Goal: Entertainment & Leisure: Browse casually

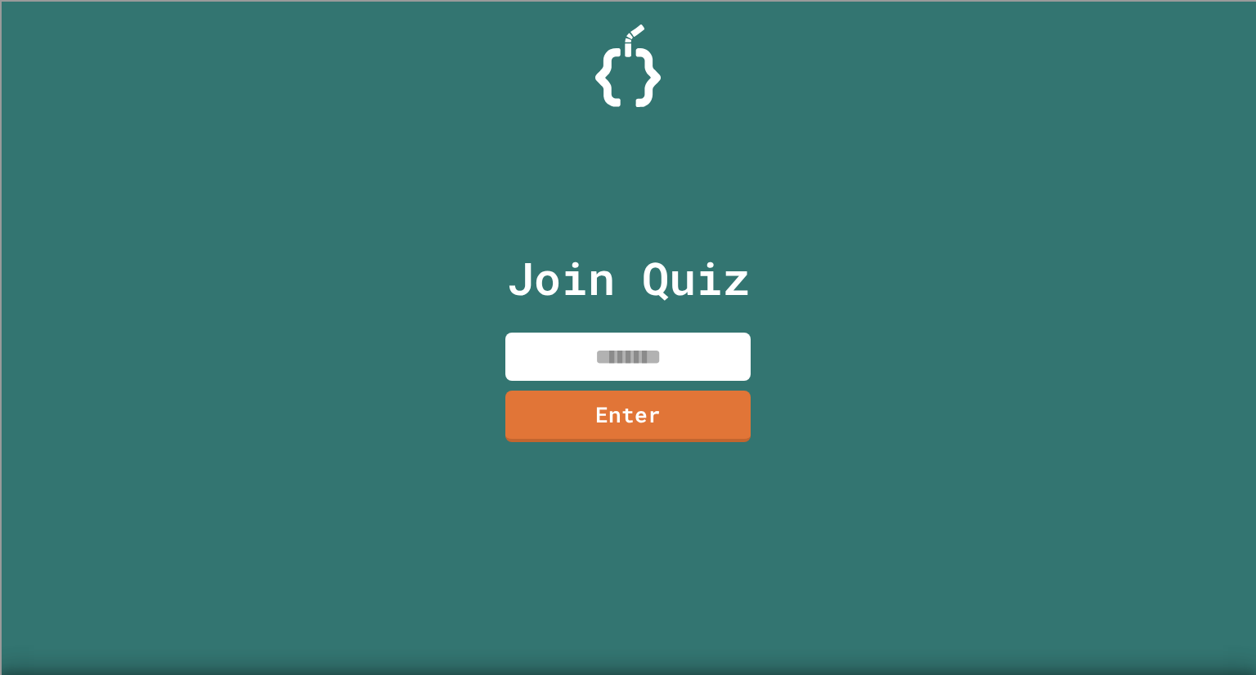
click at [529, 356] on input at bounding box center [627, 357] width 245 height 48
type input "********"
click at [697, 410] on link "Enter" at bounding box center [627, 417] width 245 height 52
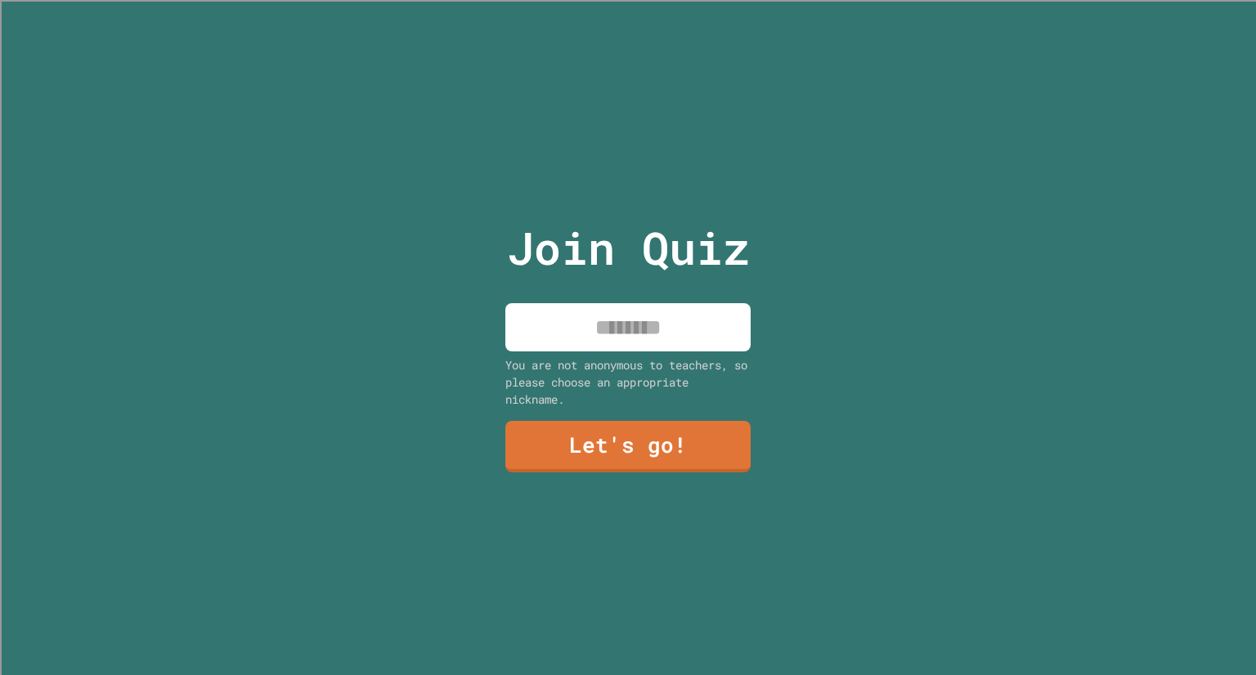
click at [710, 330] on input at bounding box center [627, 327] width 245 height 48
type input "*****"
click at [624, 446] on link "Let's go!" at bounding box center [627, 445] width 235 height 54
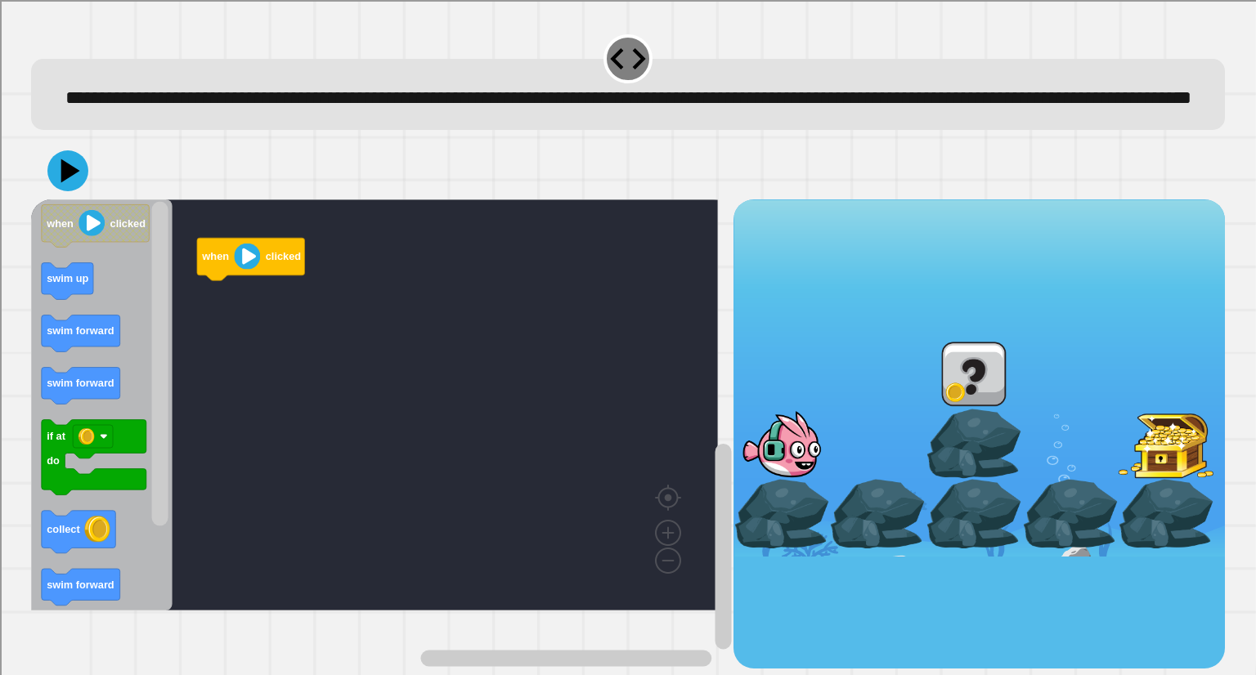
click at [945, 392] on div at bounding box center [974, 374] width 96 height 70
click at [114, 339] on icon "Blockly Workspace" at bounding box center [101, 405] width 141 height 411
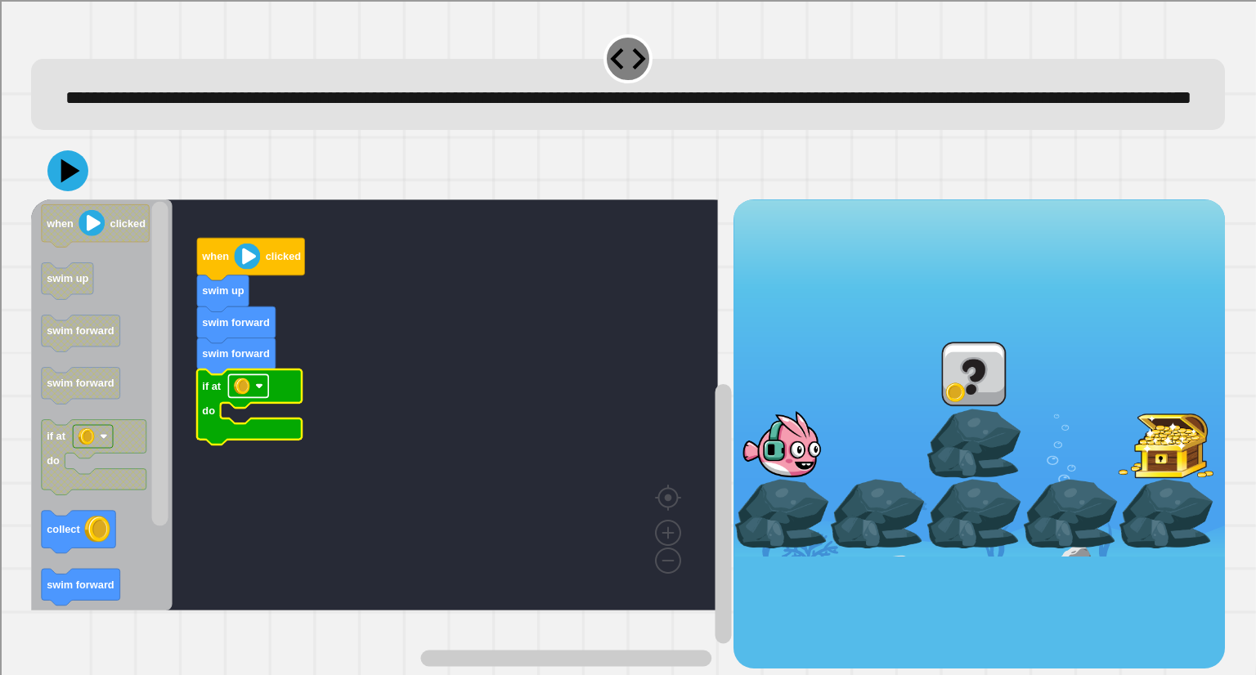
click at [258, 391] on image "Blockly Workspace" at bounding box center [260, 387] width 8 height 8
click at [334, 451] on rect "Blockly Workspace" at bounding box center [374, 405] width 687 height 411
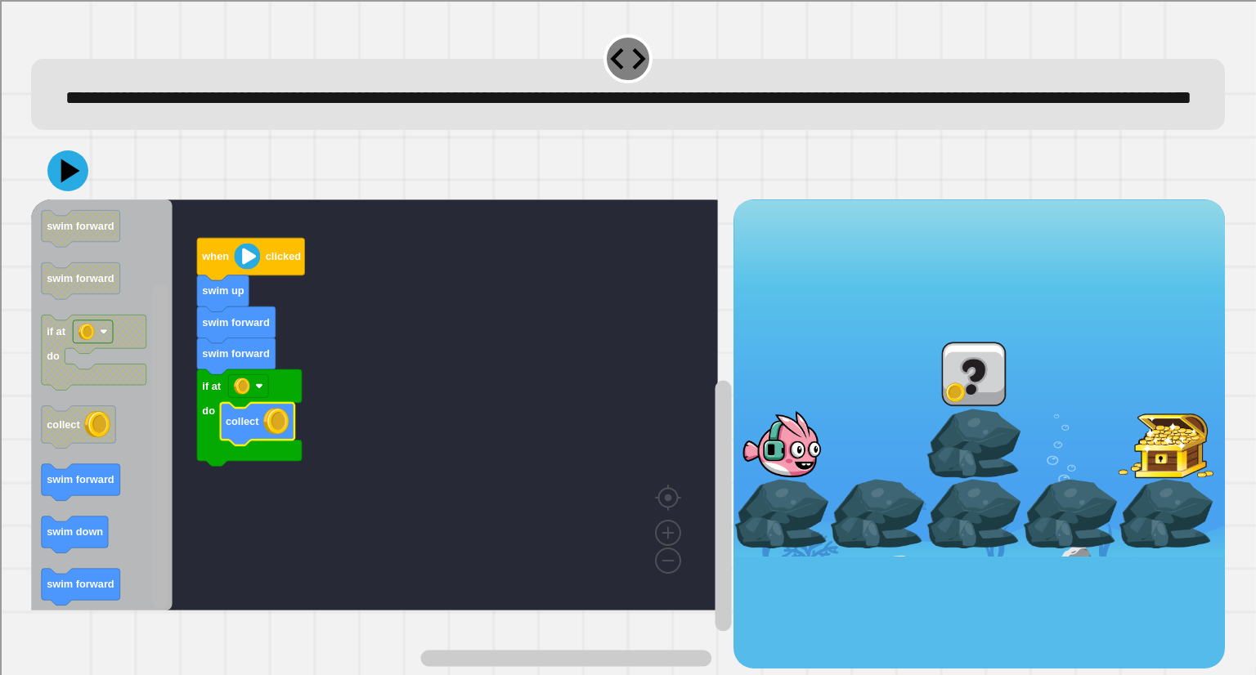
click at [157, 558] on rect "Blockly Workspace" at bounding box center [160, 447] width 16 height 325
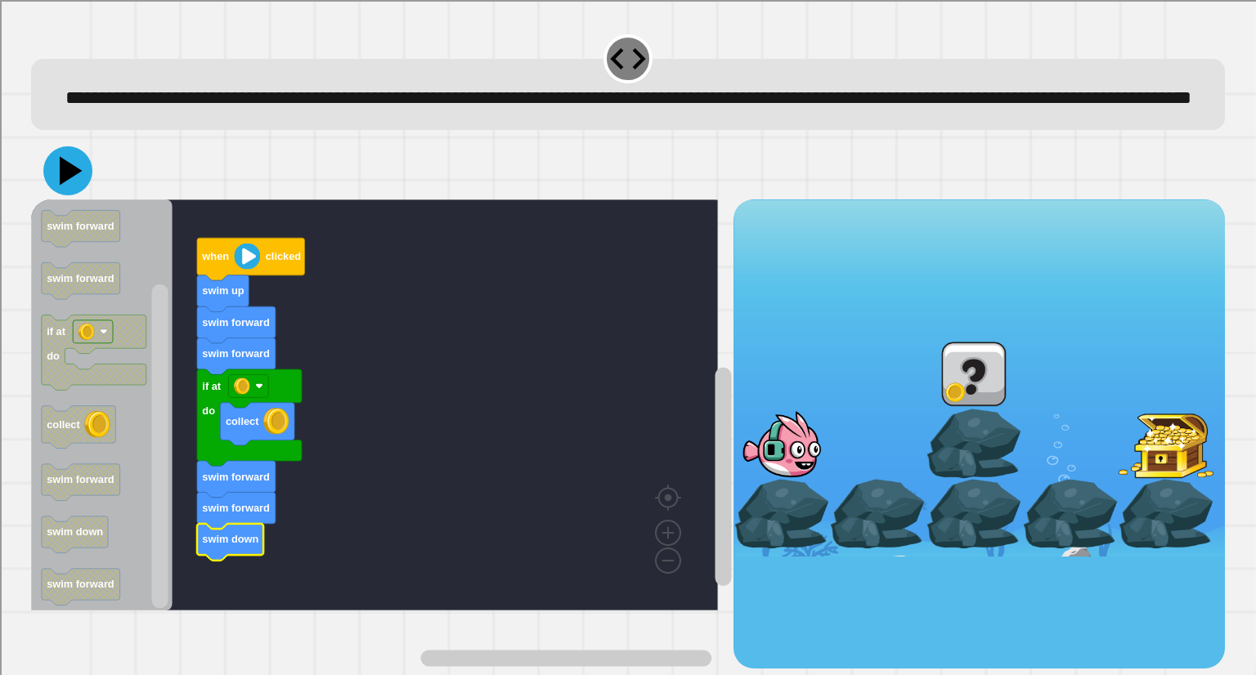
click at [76, 195] on icon at bounding box center [67, 170] width 49 height 49
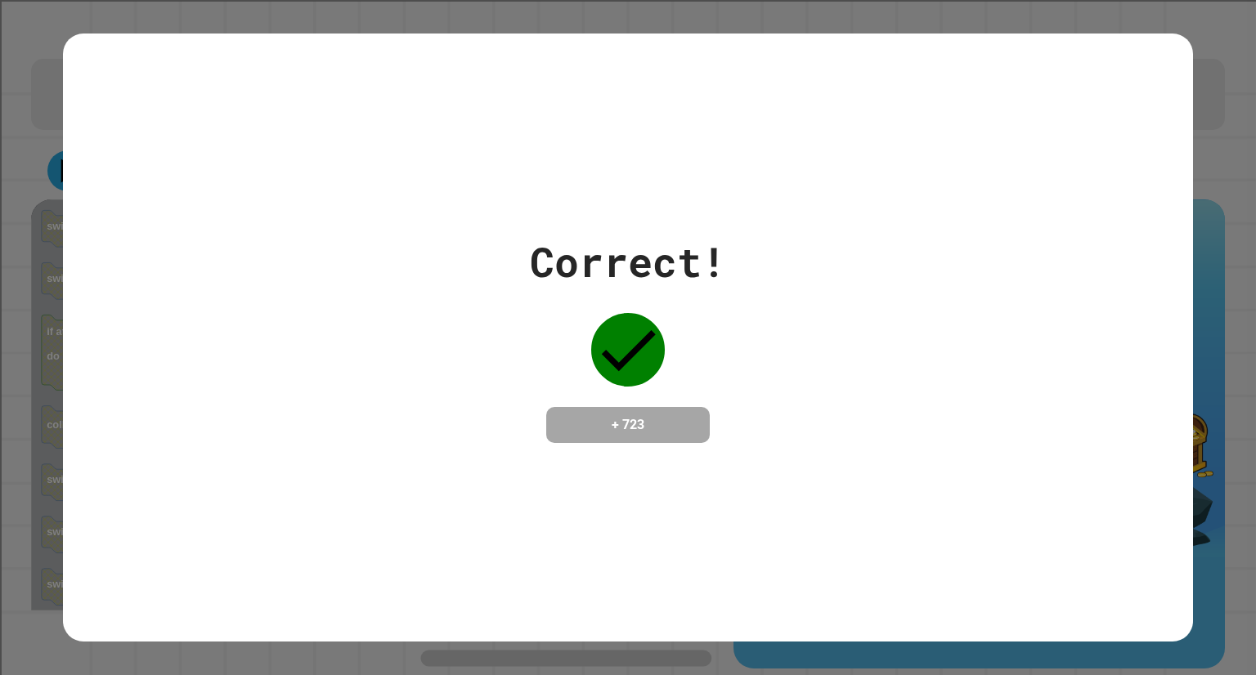
click at [365, 285] on div "Correct! + 723" at bounding box center [628, 337] width 1130 height 212
click at [664, 244] on div "Correct!" at bounding box center [628, 261] width 196 height 61
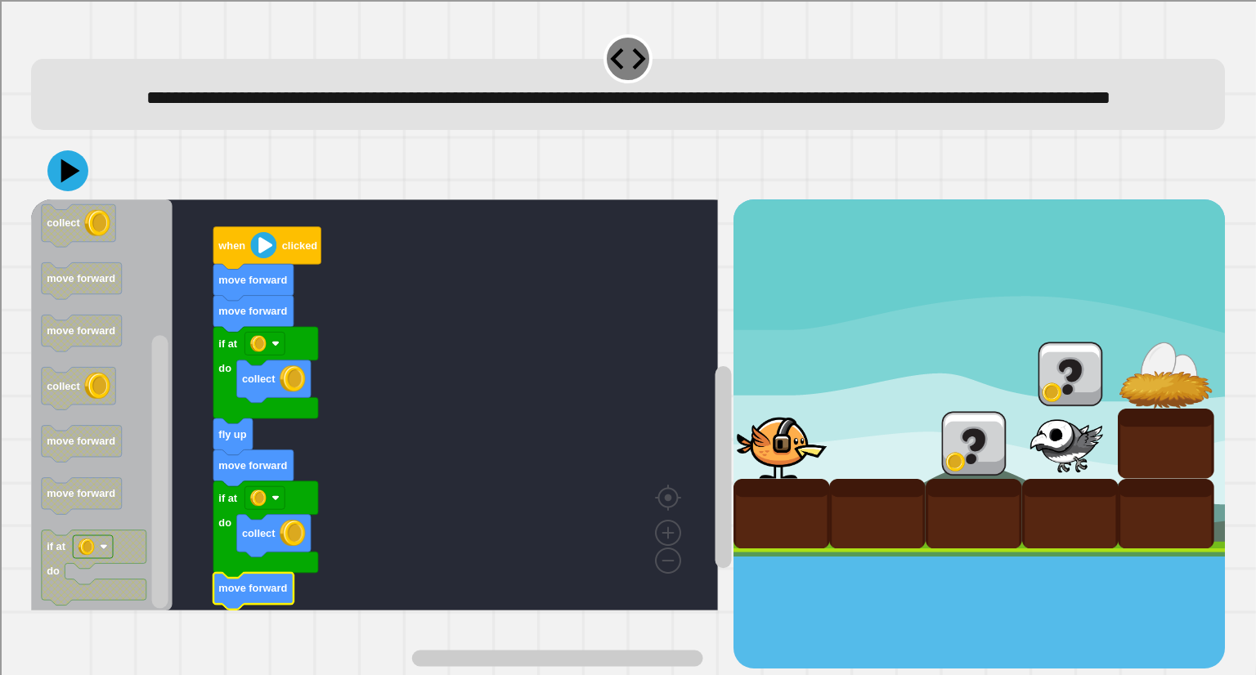
click at [78, 191] on icon at bounding box center [67, 170] width 41 height 41
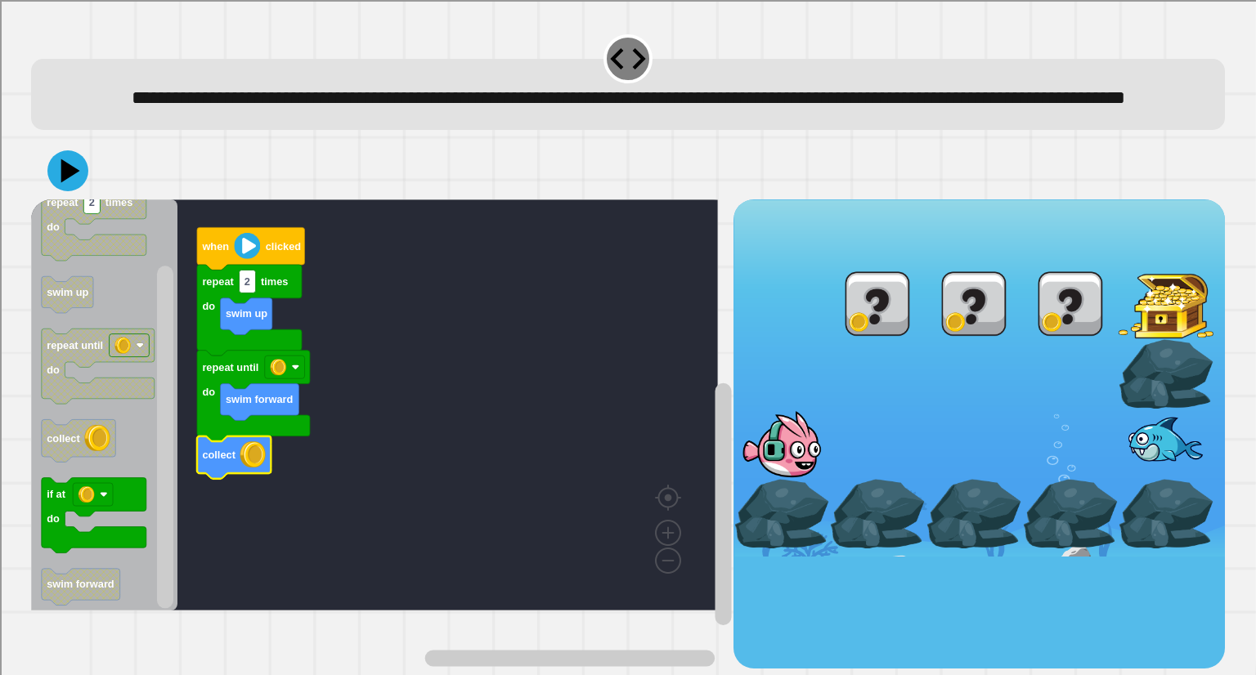
click at [65, 200] on div at bounding box center [627, 170] width 1193 height 57
click at [77, 191] on button at bounding box center [67, 170] width 41 height 41
click at [181, 357] on rect "Blockly Workspace" at bounding box center [374, 405] width 687 height 411
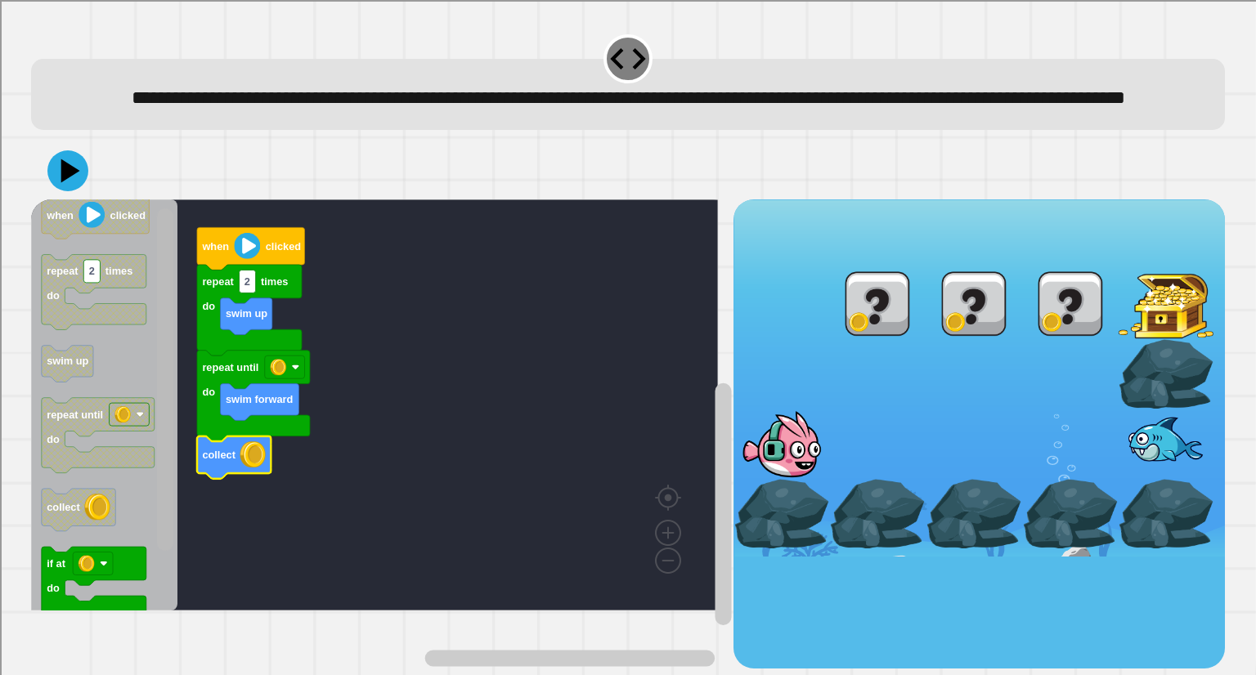
click at [164, 276] on rect "Blockly Workspace" at bounding box center [165, 380] width 16 height 343
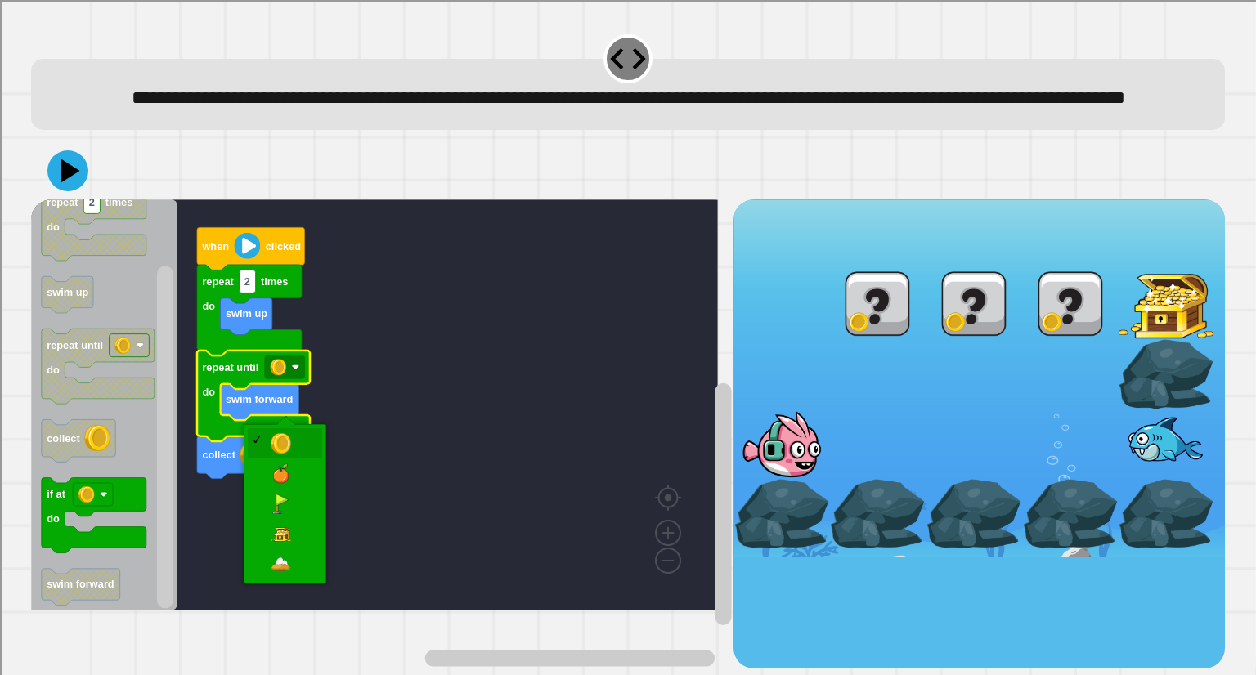
click at [355, 465] on rect "Blockly Workspace" at bounding box center [374, 405] width 687 height 411
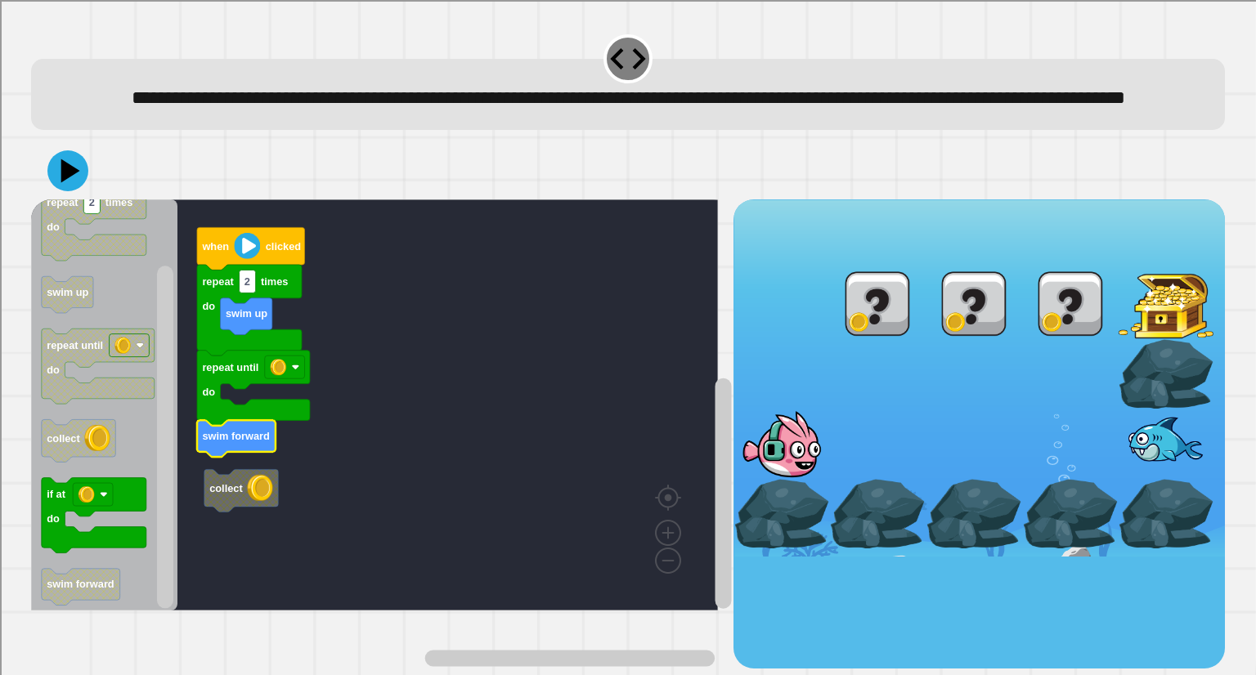
click at [281, 418] on rect "Blockly Workspace" at bounding box center [374, 405] width 687 height 411
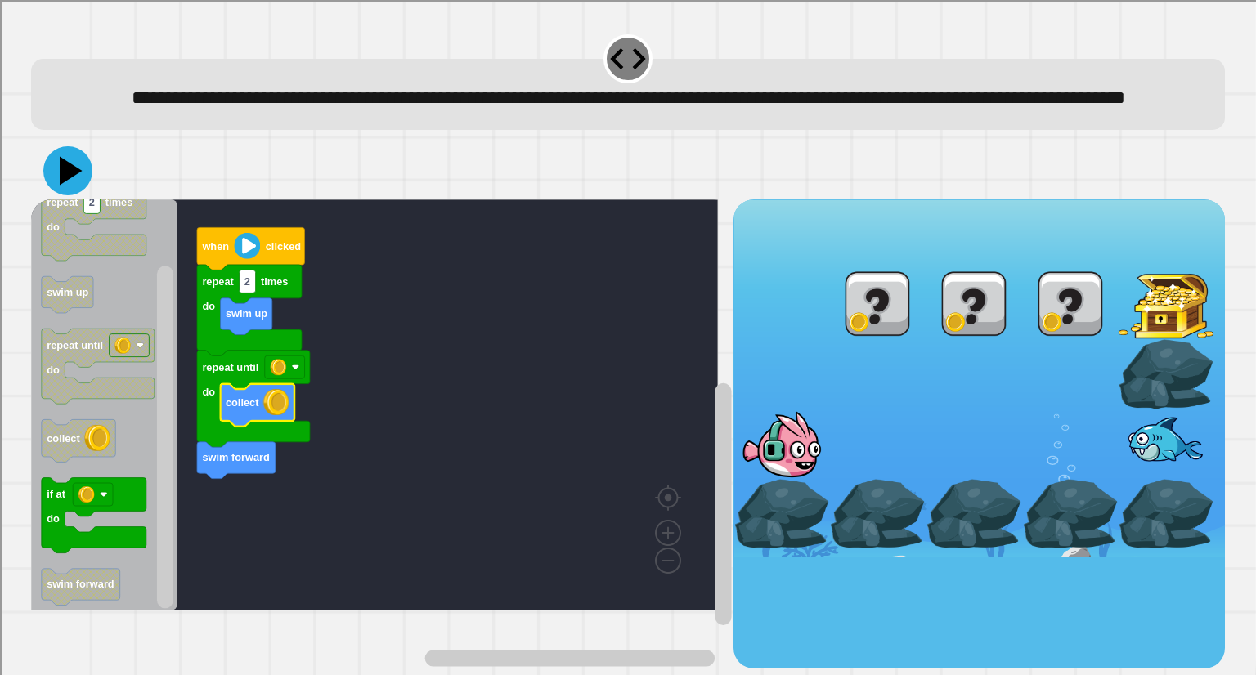
click at [75, 195] on icon at bounding box center [67, 170] width 49 height 49
click at [56, 195] on icon at bounding box center [67, 170] width 49 height 49
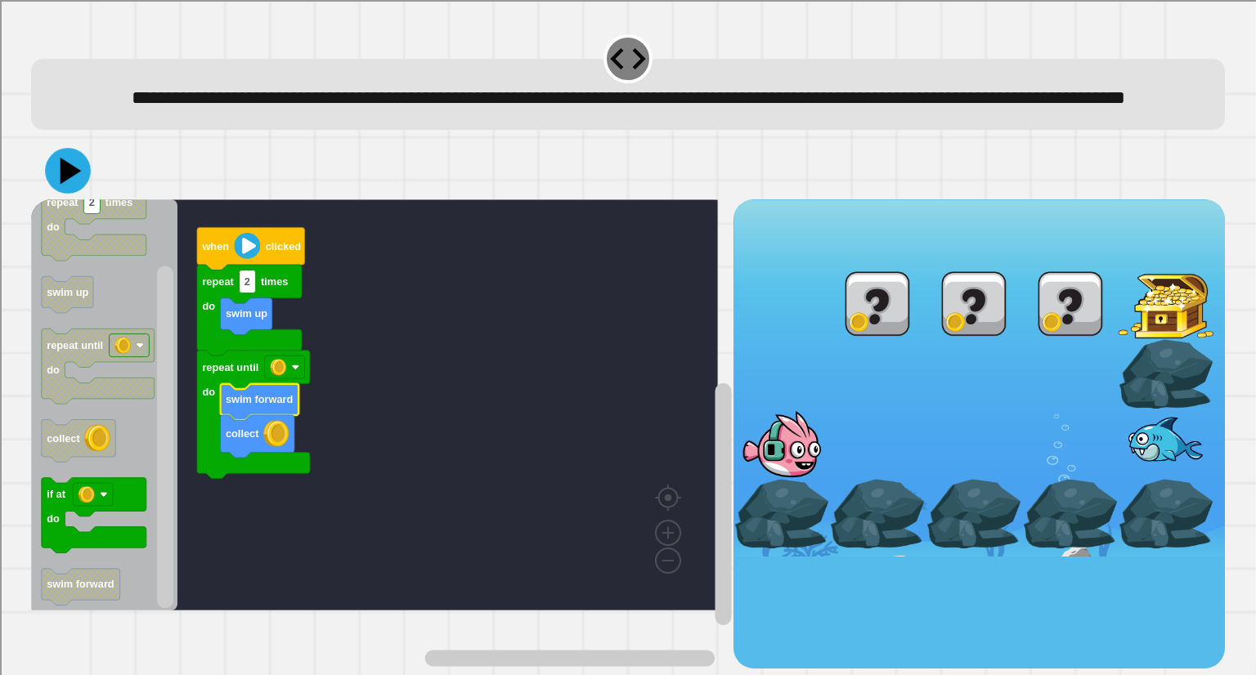
click at [86, 194] on icon at bounding box center [68, 171] width 46 height 46
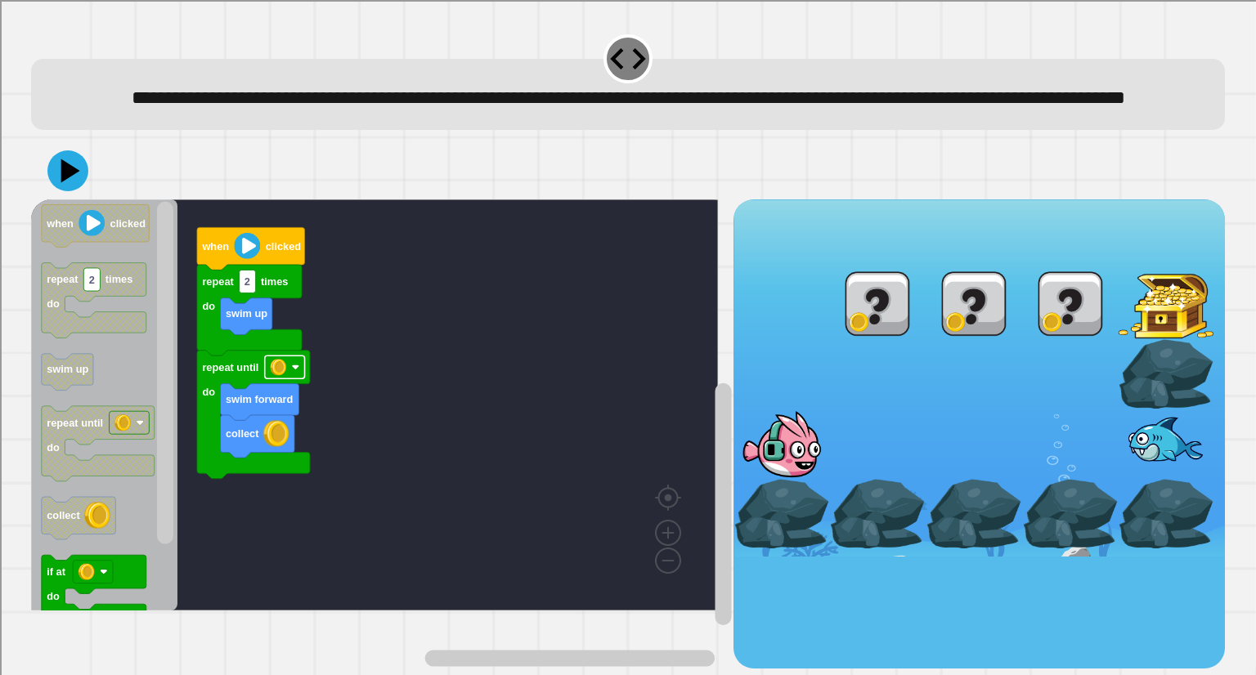
click at [291, 379] on rect "Blockly Workspace" at bounding box center [285, 367] width 40 height 23
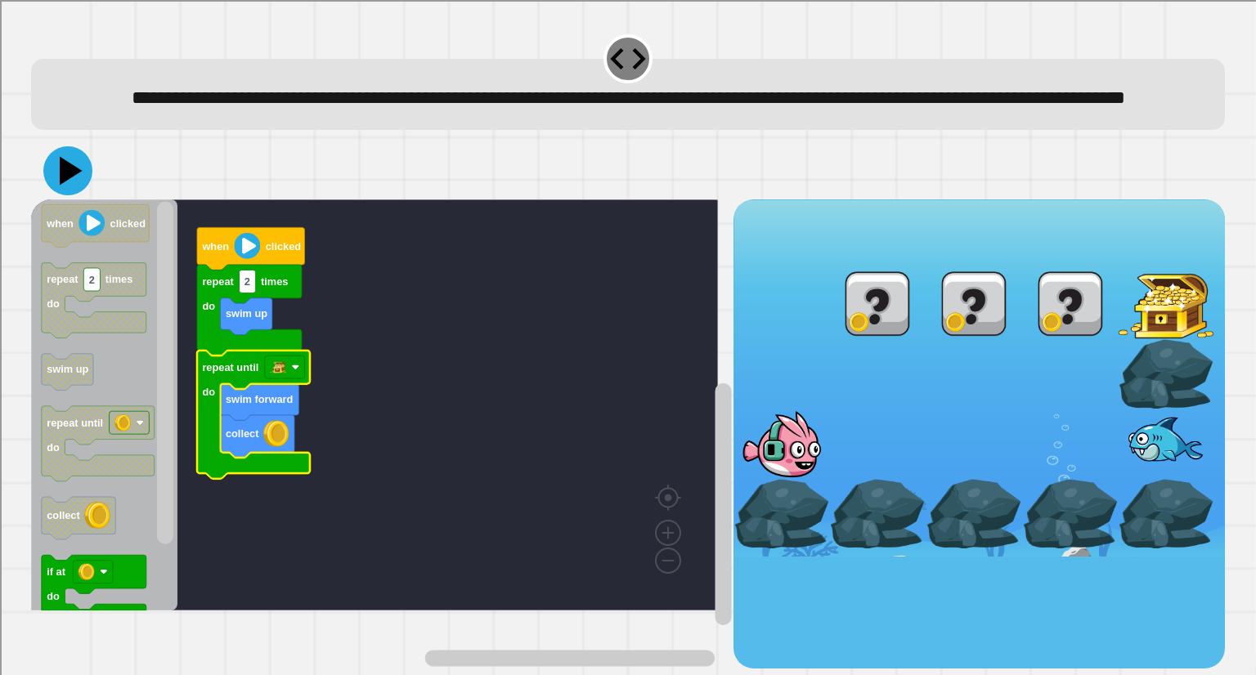
click at [62, 185] on icon at bounding box center [71, 170] width 23 height 29
click at [64, 185] on icon at bounding box center [71, 170] width 23 height 29
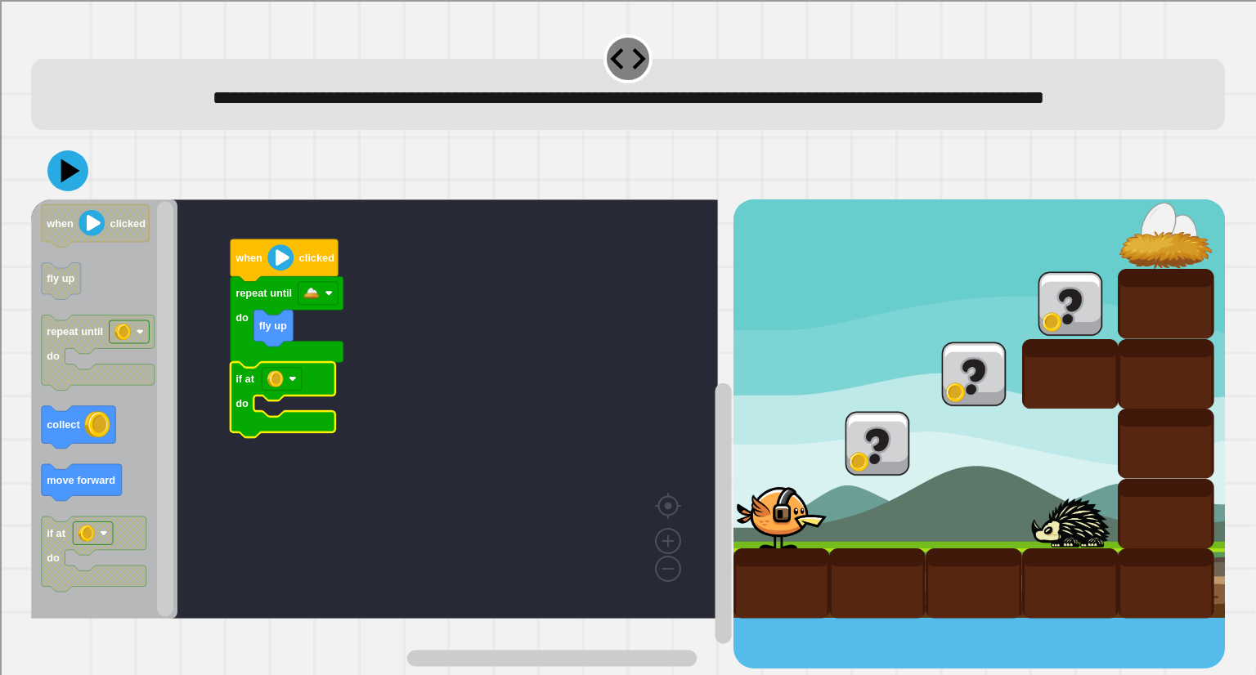
click at [227, 453] on div "when clicked repeat until do fly up if at do when clicked fly up repeat until d…" at bounding box center [382, 434] width 702 height 469
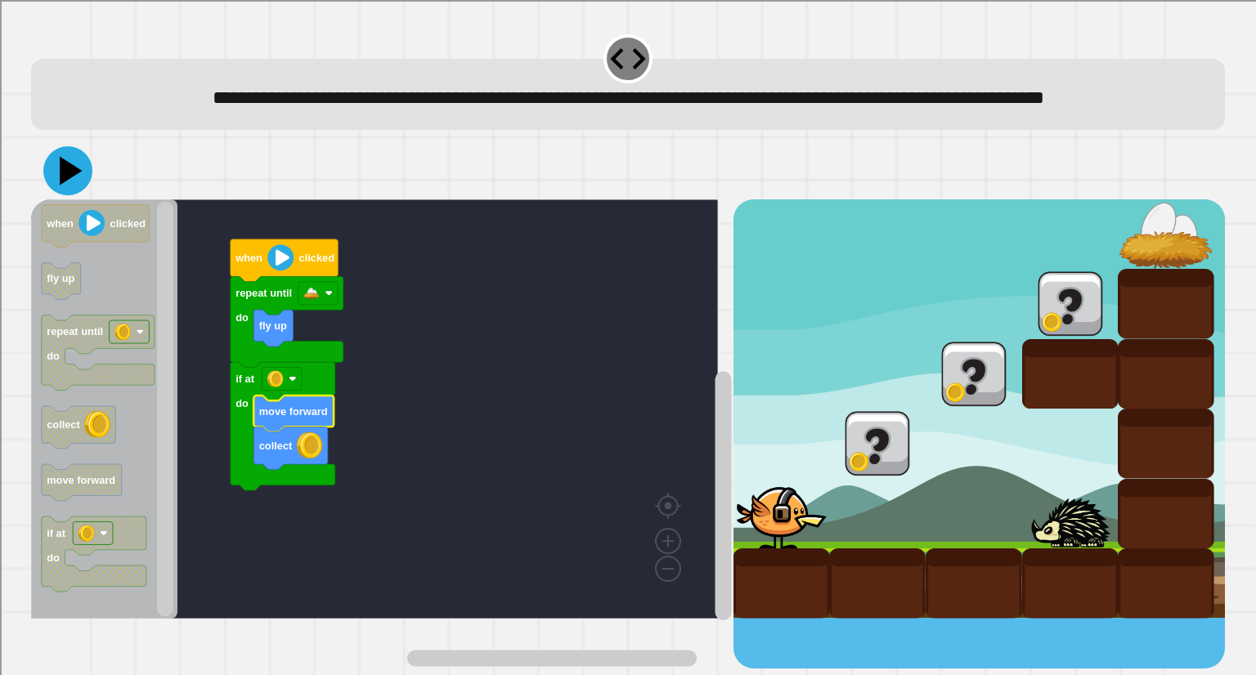
click at [70, 194] on icon at bounding box center [67, 170] width 49 height 49
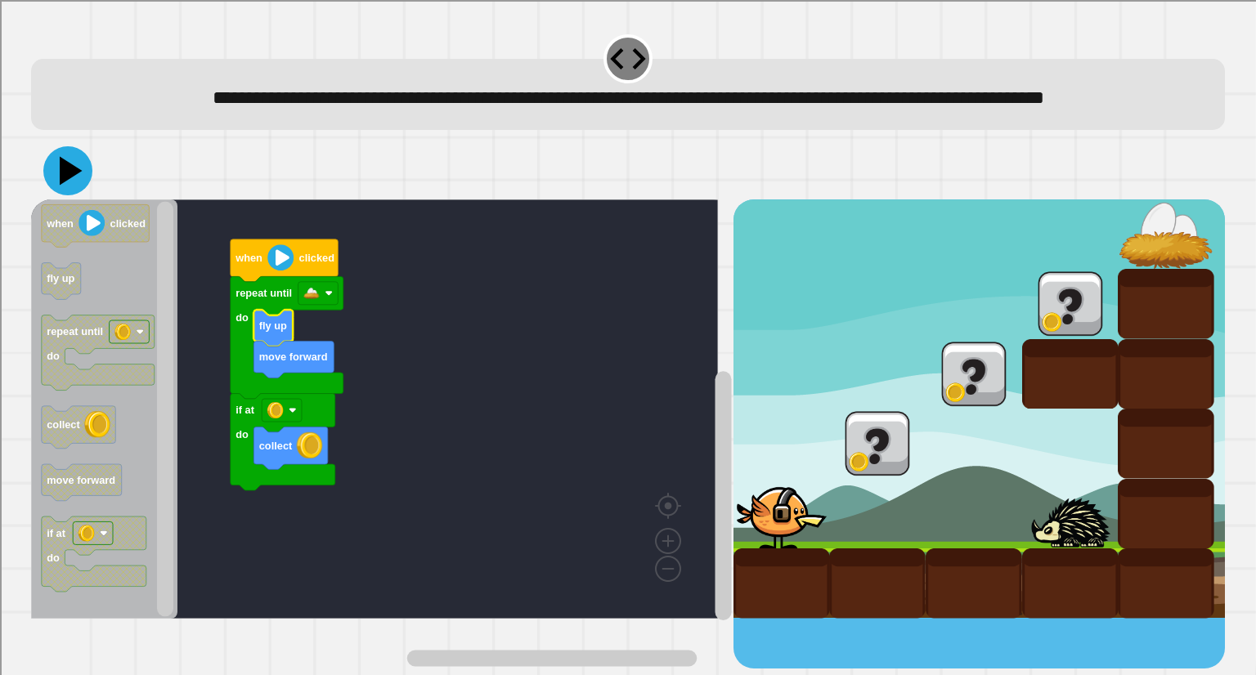
click at [78, 195] on icon at bounding box center [67, 170] width 49 height 49
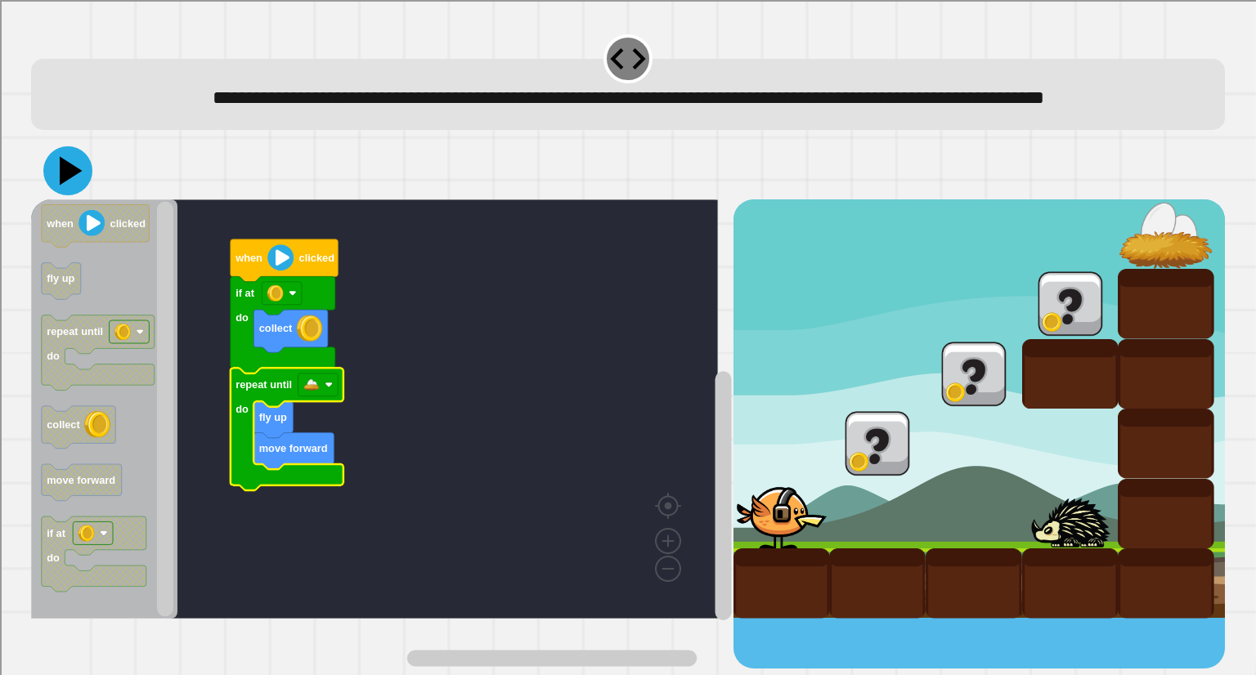
click at [69, 185] on icon at bounding box center [71, 170] width 23 height 29
click at [321, 429] on icon "Blockly Workspace" at bounding box center [287, 429] width 113 height 123
click at [321, 397] on rect "Blockly Workspace" at bounding box center [318, 385] width 40 height 23
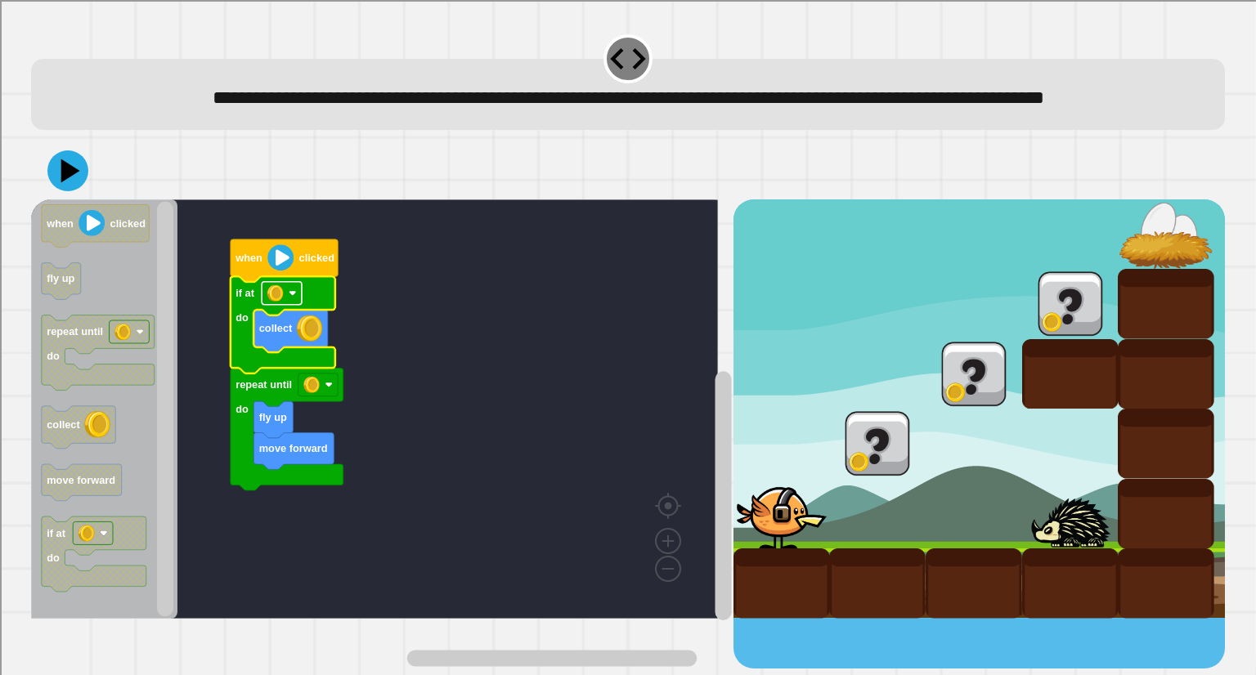
click at [285, 305] on rect "Blockly Workspace" at bounding box center [282, 293] width 40 height 23
click at [424, 351] on rect "Blockly Workspace" at bounding box center [374, 409] width 687 height 419
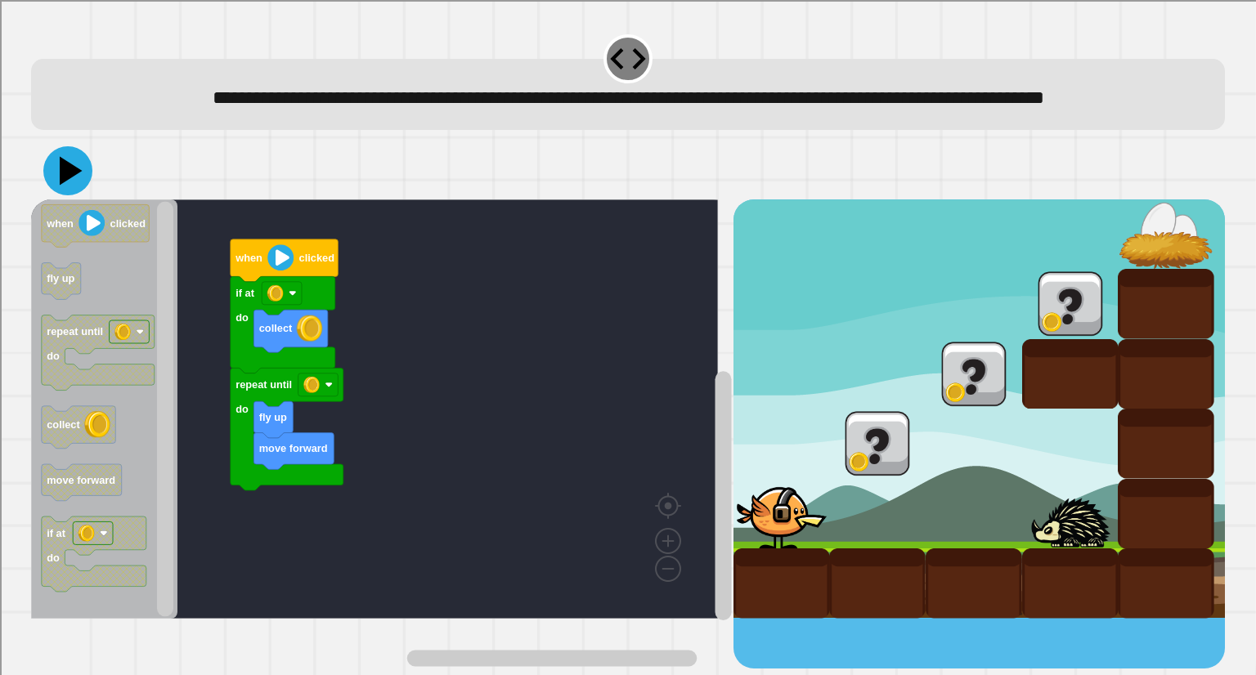
click at [51, 195] on icon at bounding box center [67, 170] width 49 height 49
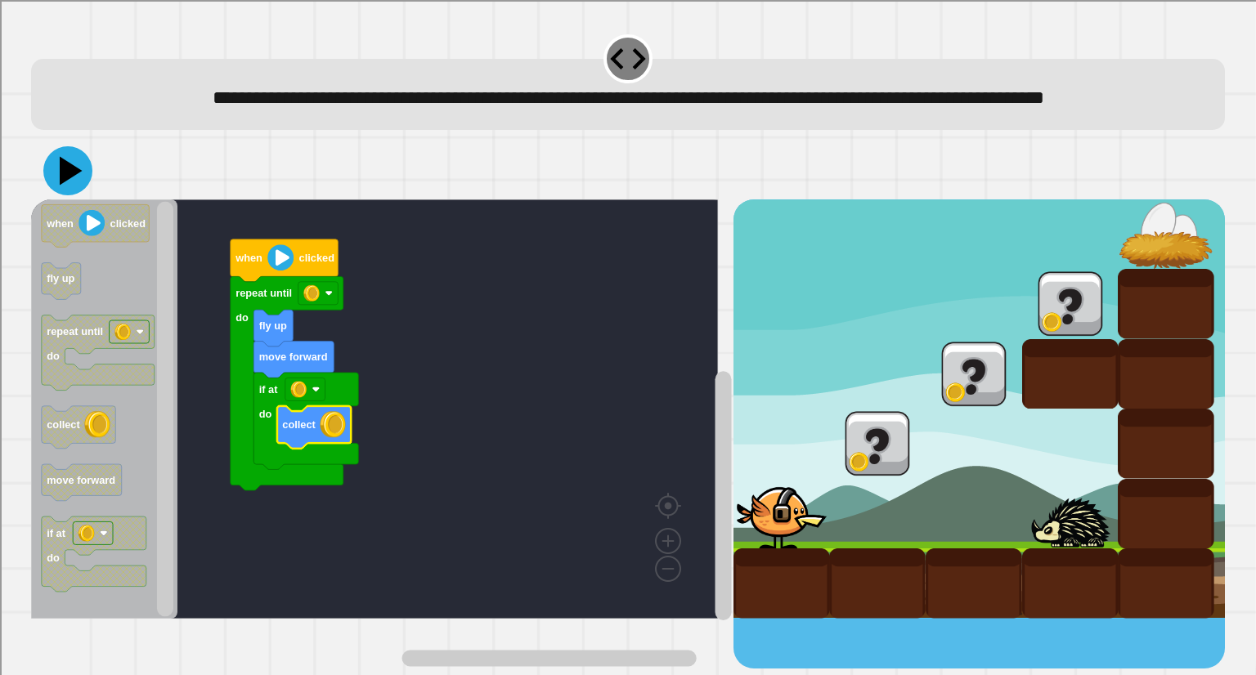
click at [59, 195] on icon at bounding box center [67, 170] width 49 height 49
click at [329, 298] on image "Blockly Workspace" at bounding box center [329, 293] width 8 height 8
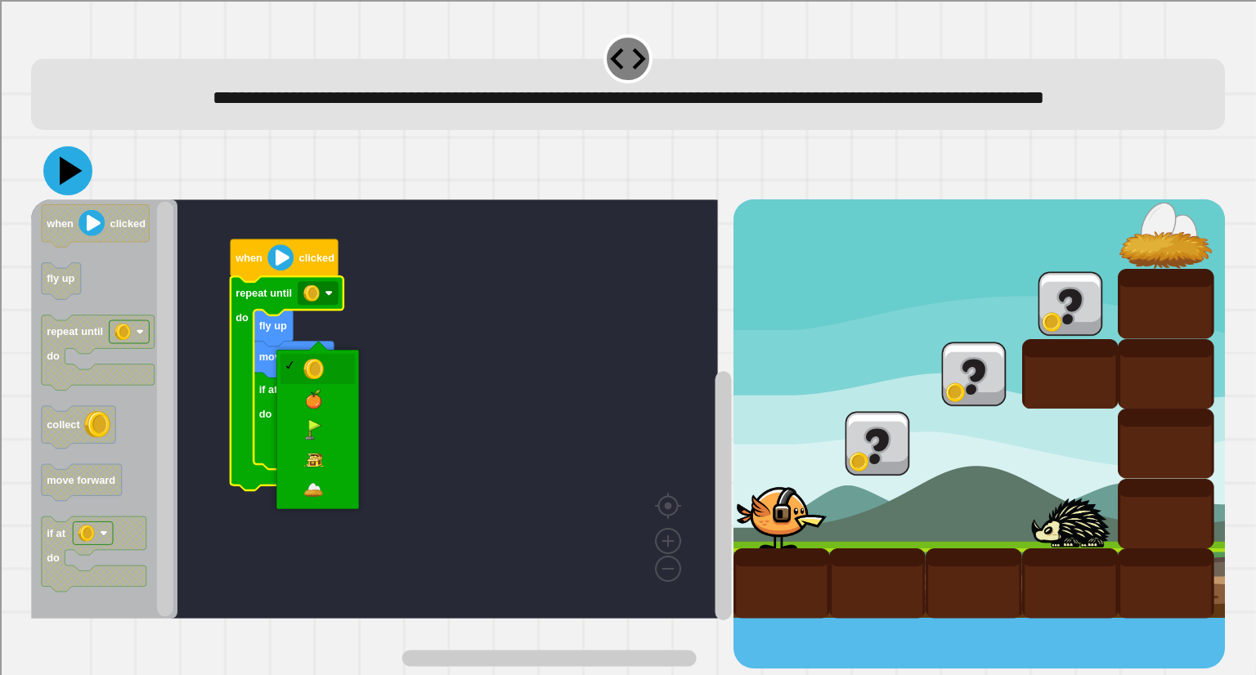
click at [316, 469] on icon "Blockly Workspace" at bounding box center [306, 421] width 105 height 96
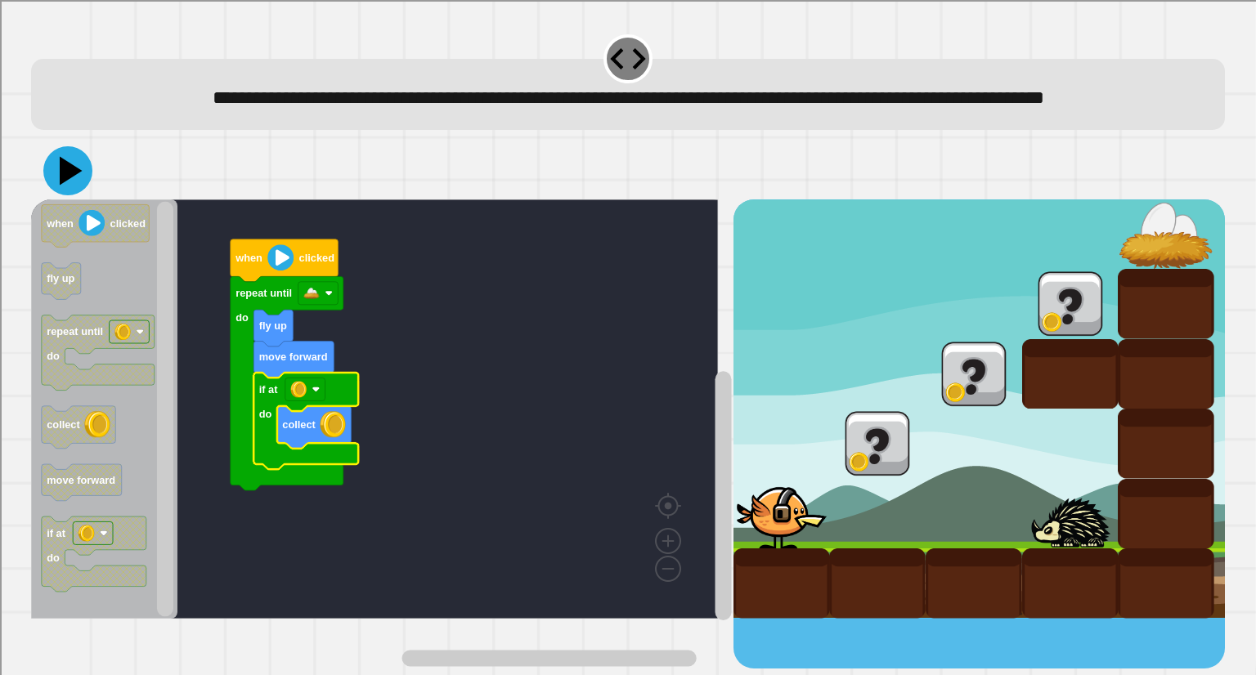
click at [324, 469] on icon "Blockly Workspace" at bounding box center [306, 421] width 105 height 96
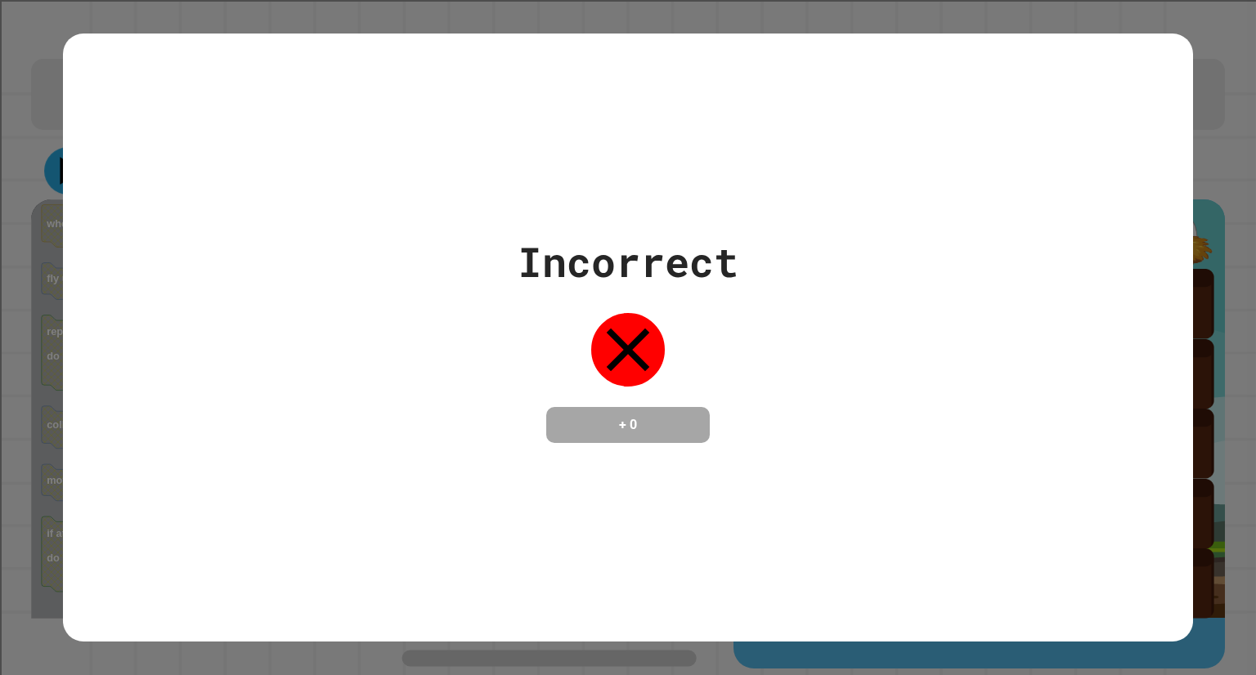
click at [74, 207] on div "Incorrect + 0" at bounding box center [628, 338] width 1130 height 608
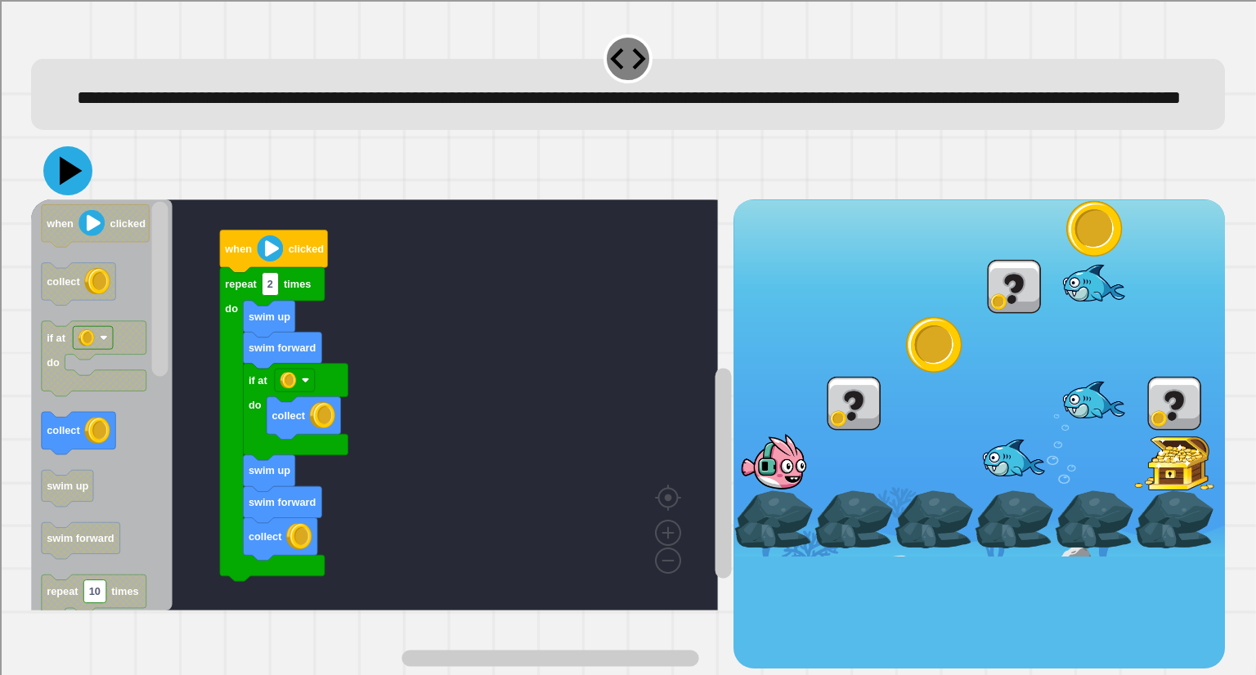
click at [75, 195] on icon at bounding box center [67, 170] width 49 height 49
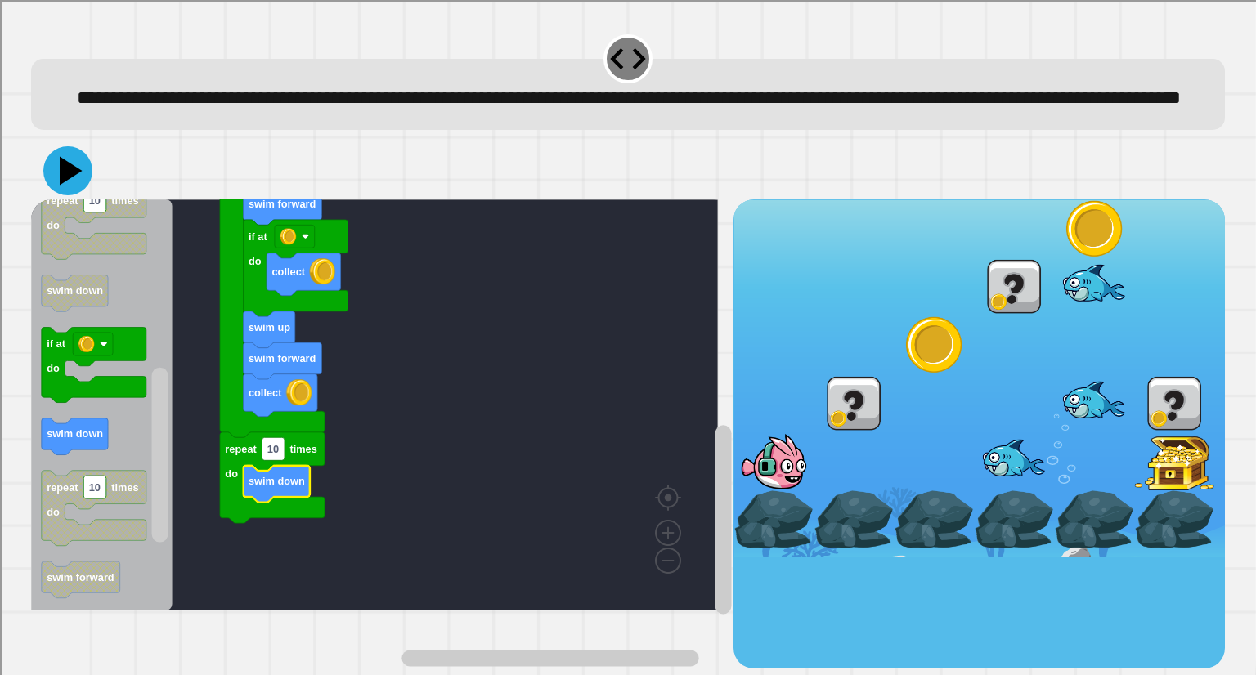
click at [83, 195] on icon at bounding box center [67, 170] width 49 height 49
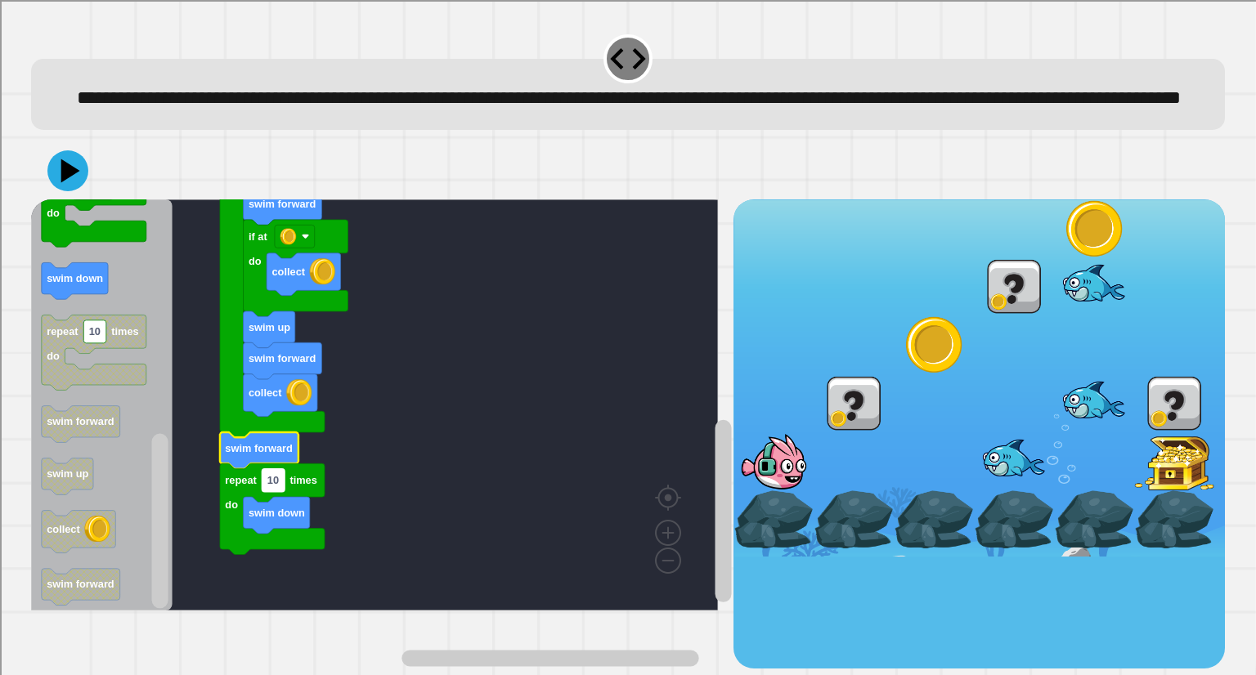
click at [274, 487] on text "10" at bounding box center [272, 480] width 11 height 12
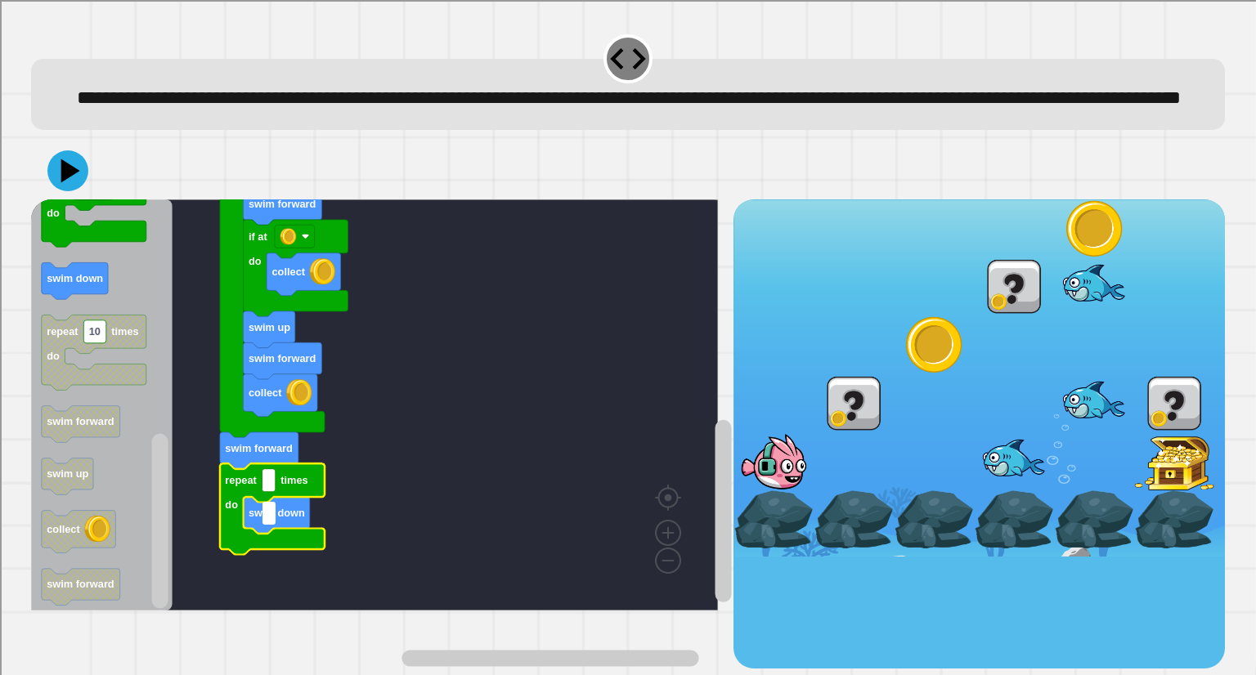
type input "*"
click at [493, 505] on rect "Blockly Workspace" at bounding box center [374, 405] width 687 height 411
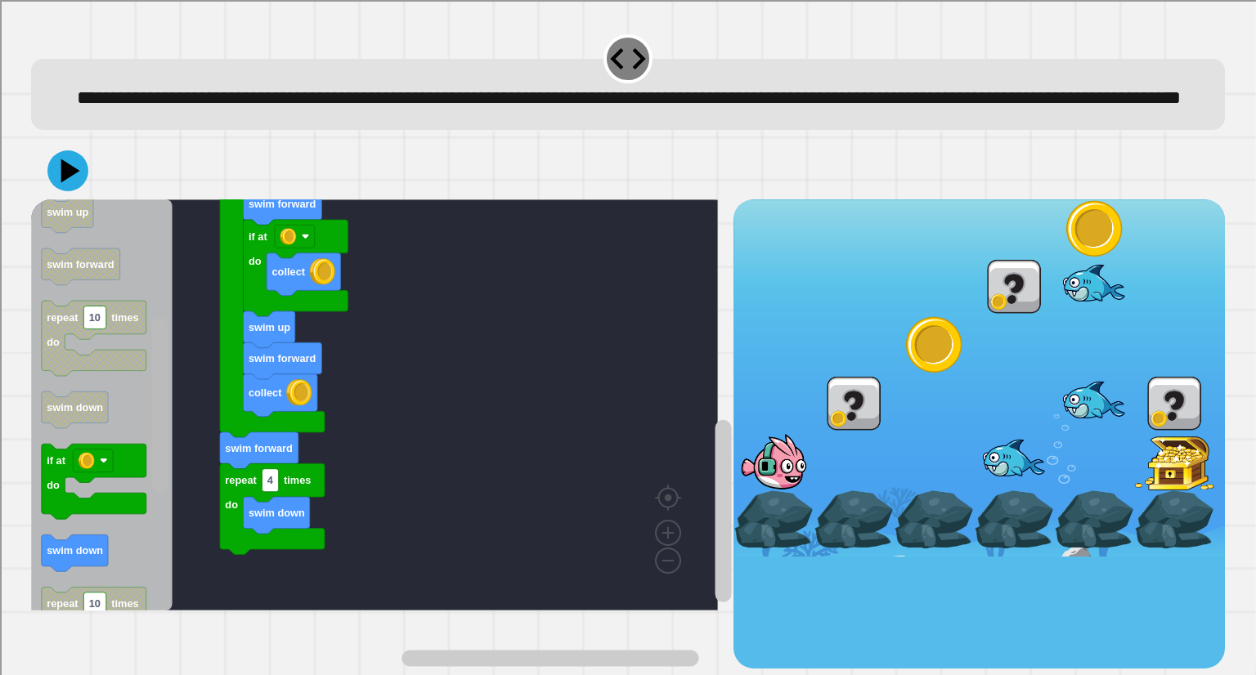
click at [171, 397] on div "when clicked collect collect swim forward swim up if at do swim forward swim up…" at bounding box center [382, 434] width 702 height 469
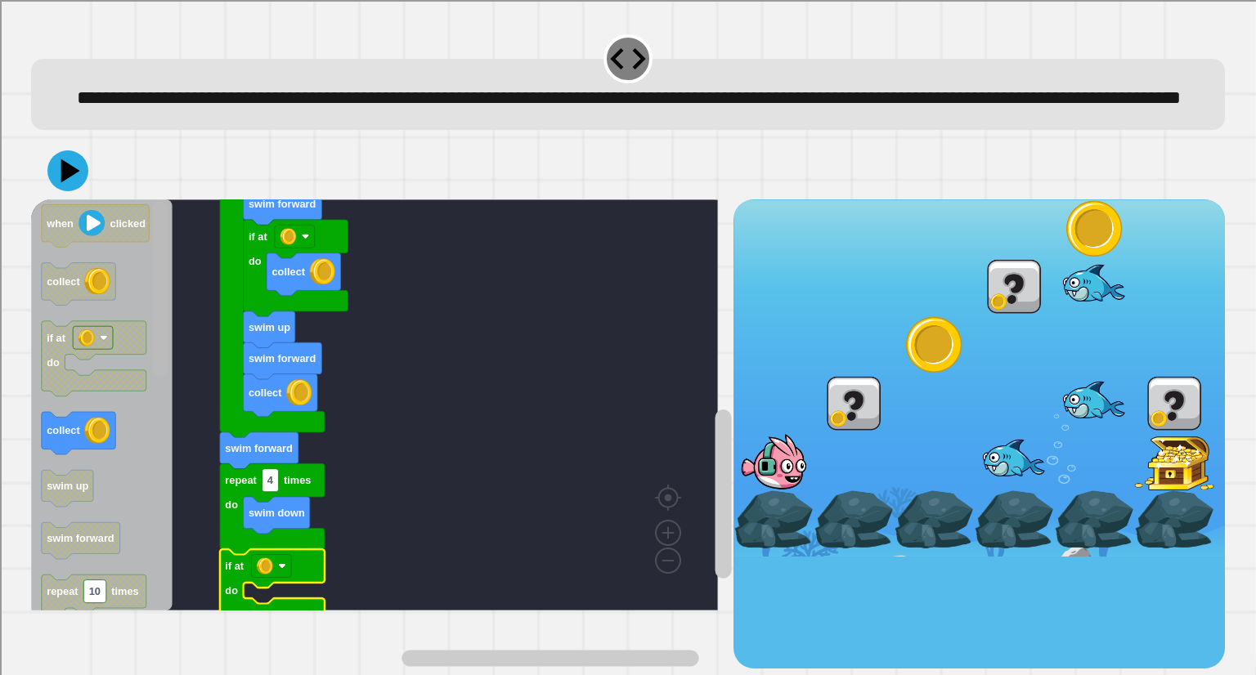
click at [175, 312] on div "when clicked collect collect swim forward swim up if at do swim forward swim up…" at bounding box center [382, 434] width 702 height 469
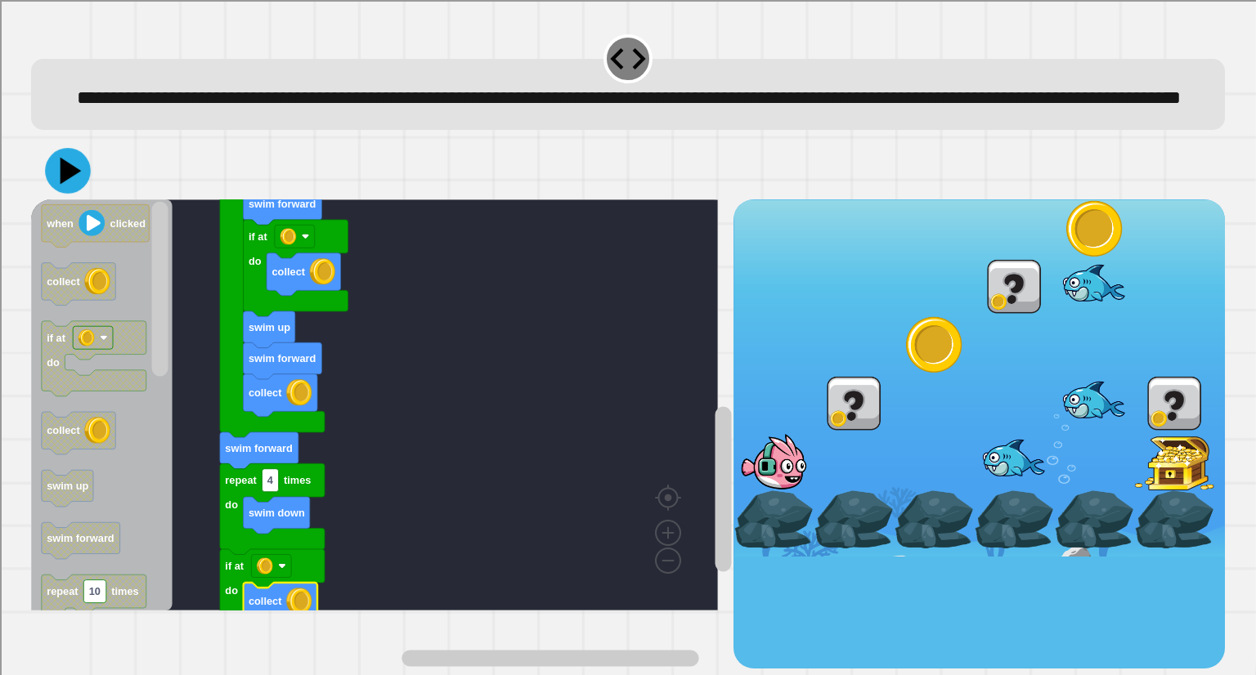
click at [68, 185] on icon at bounding box center [71, 171] width 21 height 27
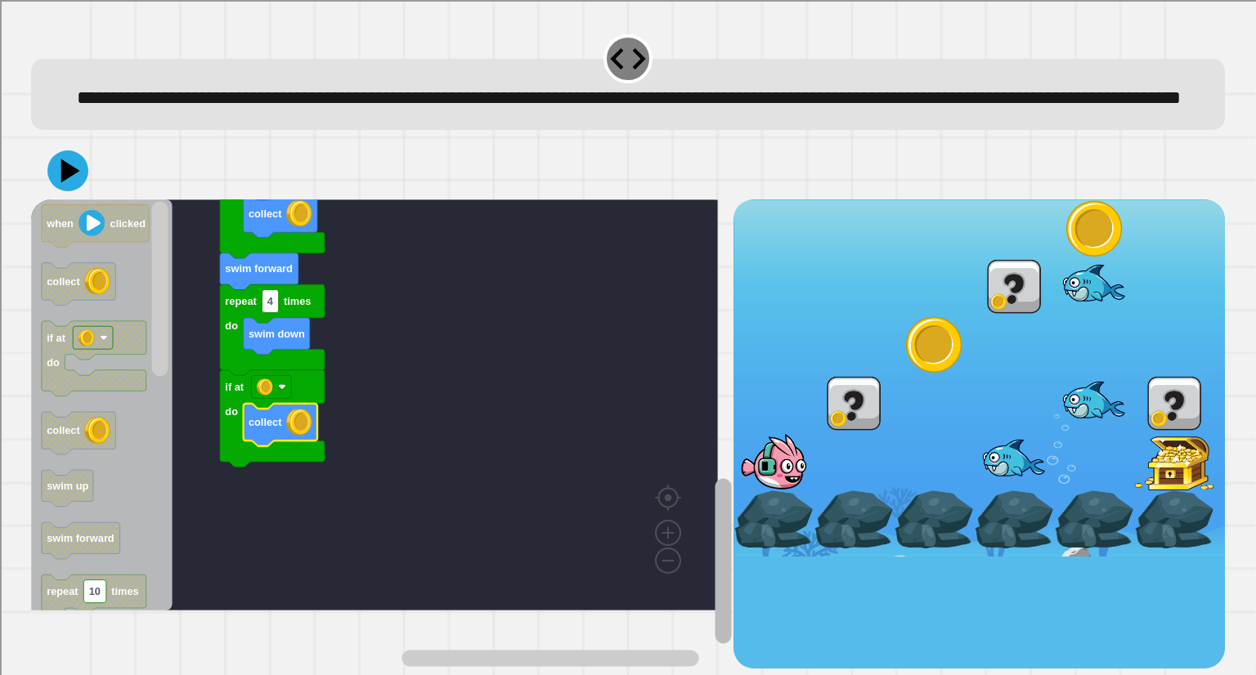
click at [729, 496] on div "when clicked collect collect swim forward swim up if at do swim forward swim up…" at bounding box center [627, 434] width 1193 height 469
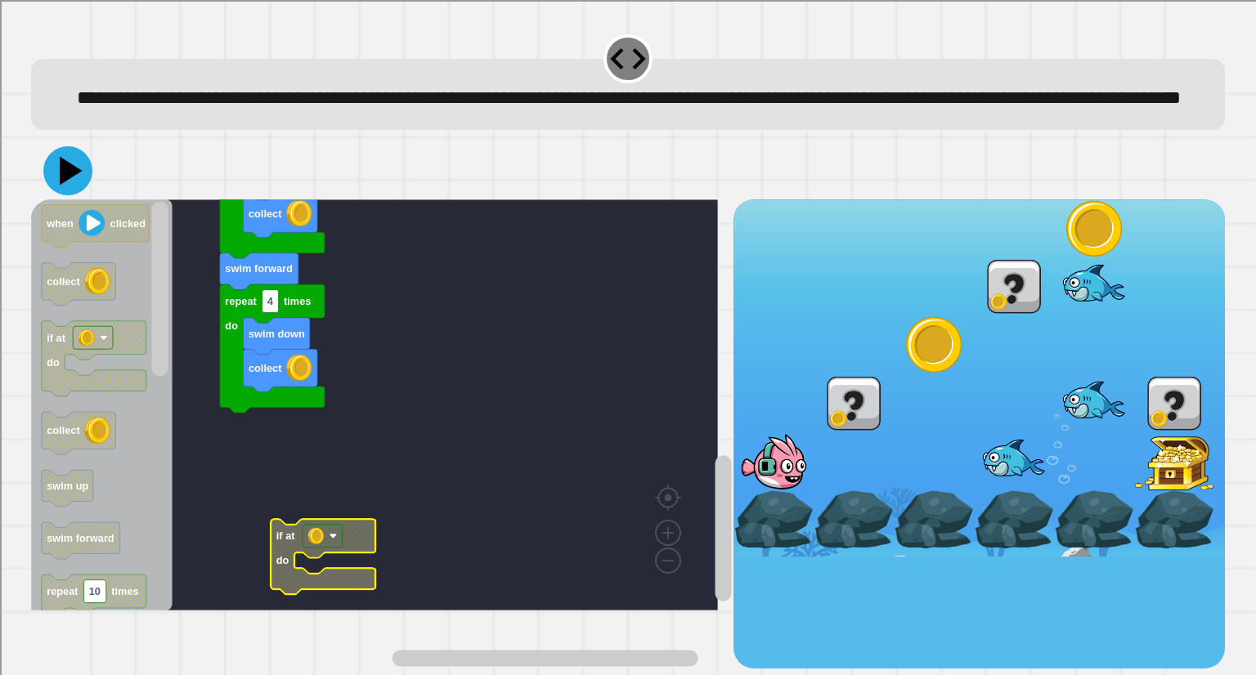
click at [49, 194] on button at bounding box center [67, 170] width 49 height 49
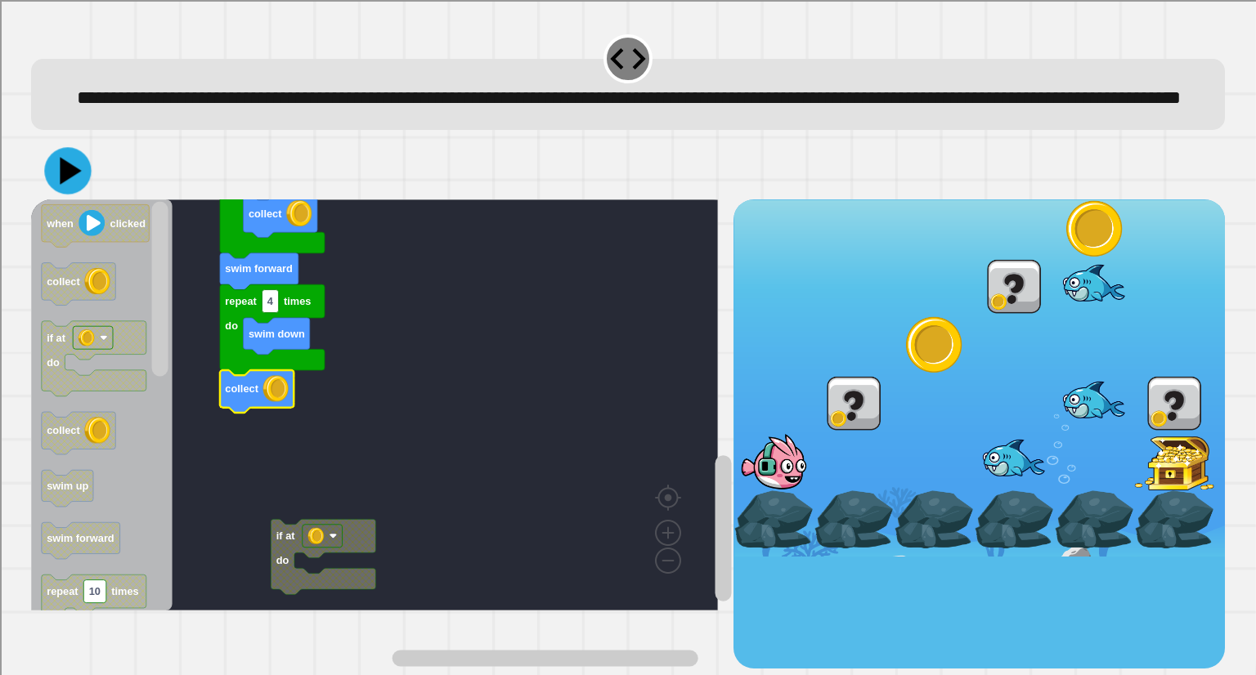
click at [71, 184] on icon at bounding box center [71, 170] width 21 height 27
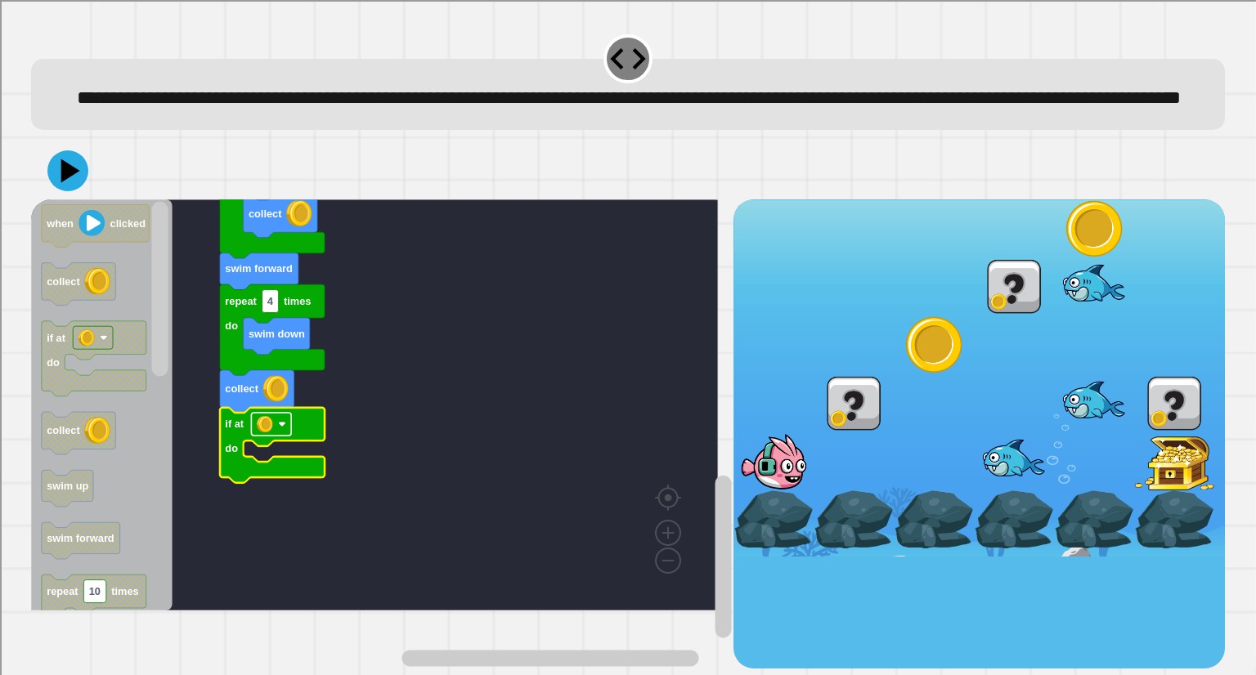
click at [272, 433] on image "Blockly Workspace" at bounding box center [265, 424] width 16 height 16
click at [428, 496] on rect "Blockly Workspace" at bounding box center [374, 405] width 687 height 411
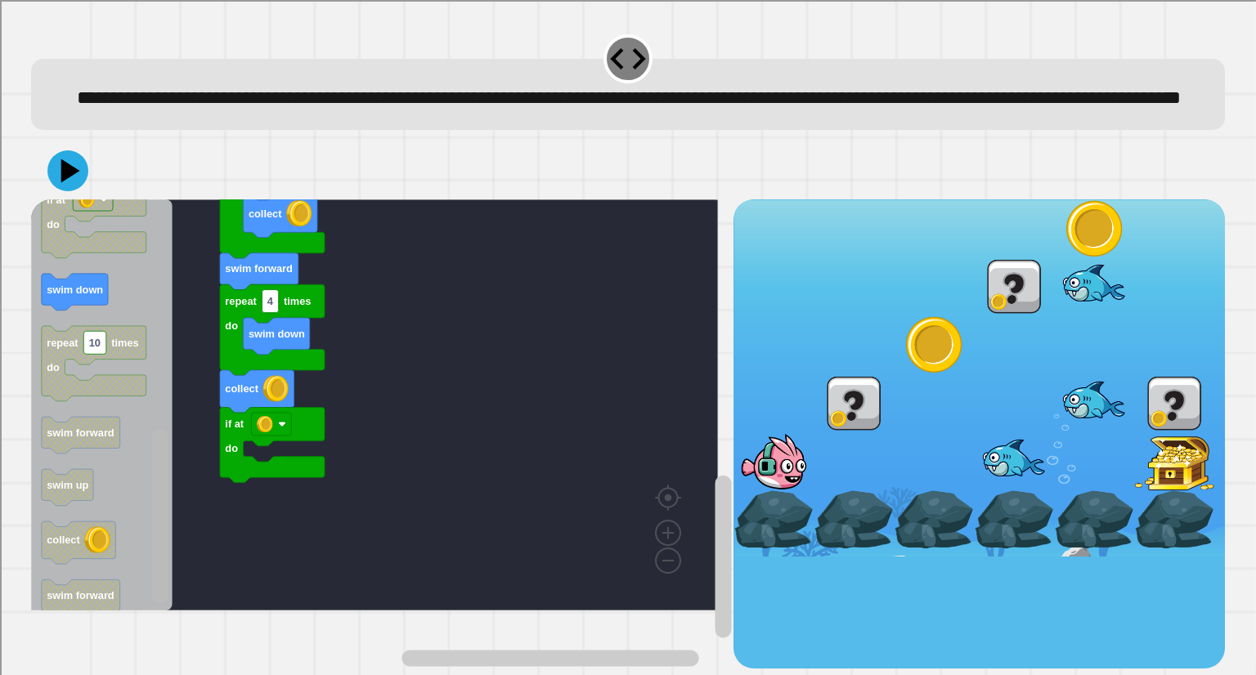
click at [214, 605] on div "when clicked collect collect swim forward swim up if at do swim forward swim up…" at bounding box center [382, 434] width 702 height 469
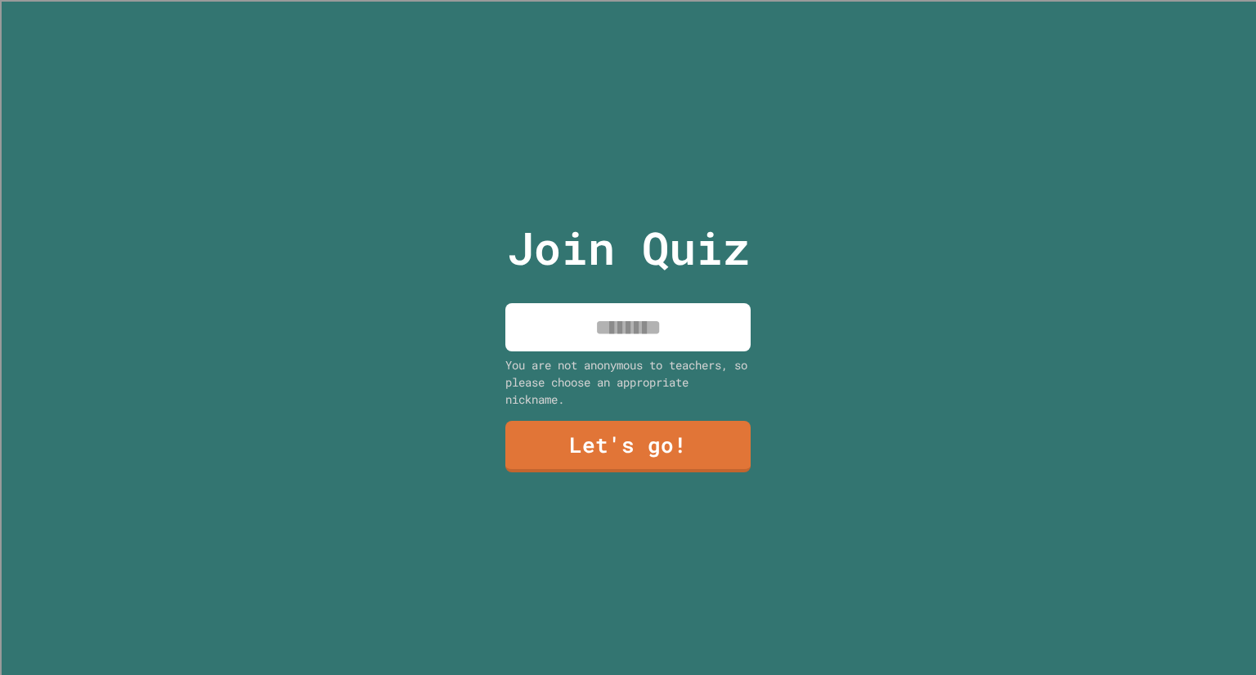
click at [590, 326] on input at bounding box center [627, 327] width 245 height 48
type input "*****"
click at [702, 433] on link "Let's go!" at bounding box center [627, 445] width 245 height 54
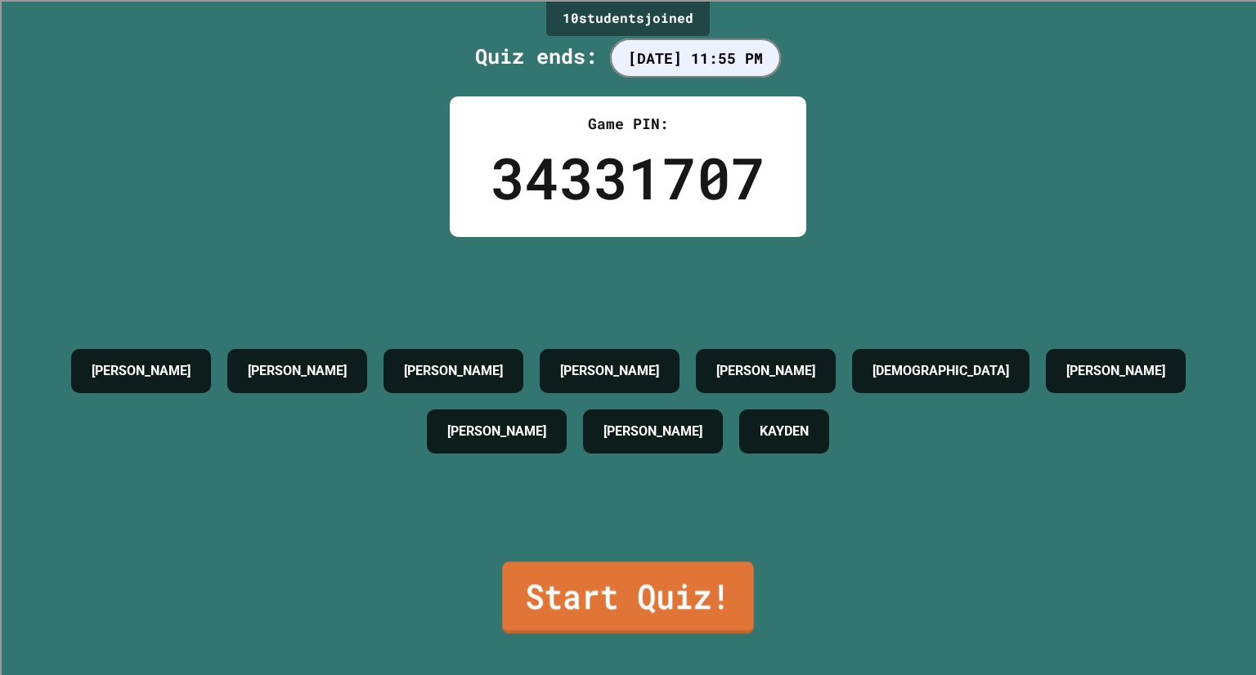
click at [642, 612] on link "Start Quiz!" at bounding box center [627, 598] width 251 height 72
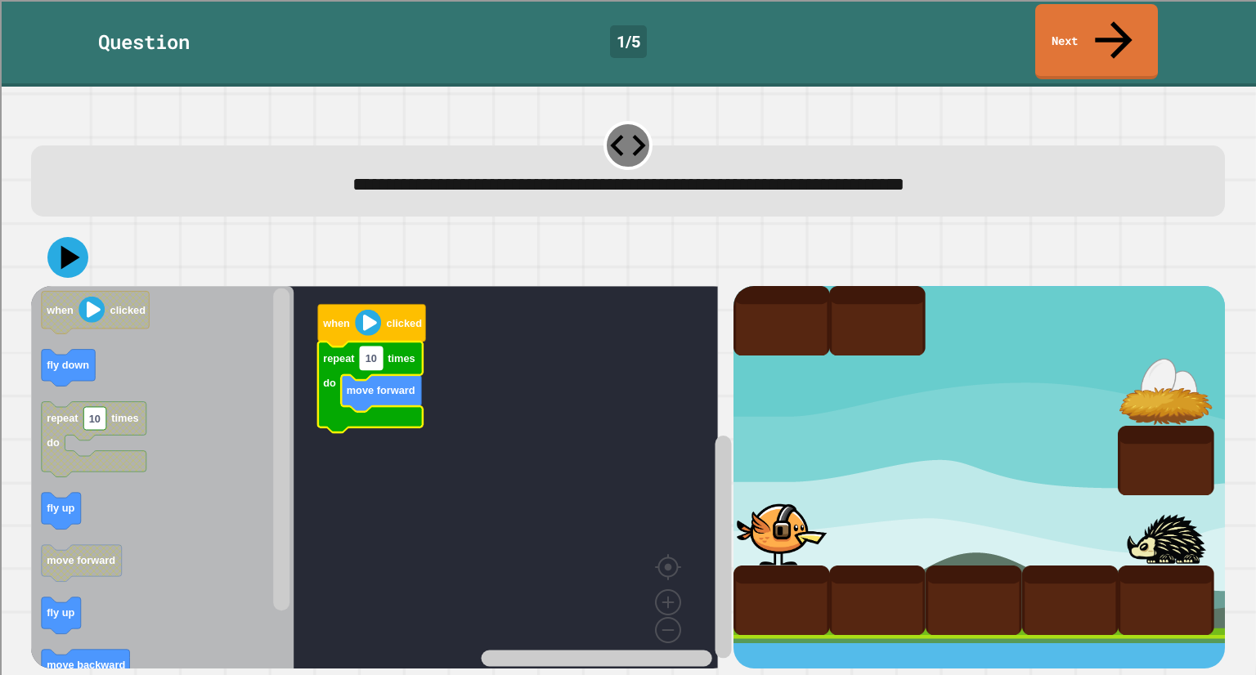
click at [377, 352] on text "10" at bounding box center [370, 358] width 11 height 12
type input "*"
click at [396, 342] on icon "Blockly Workspace" at bounding box center [370, 387] width 105 height 91
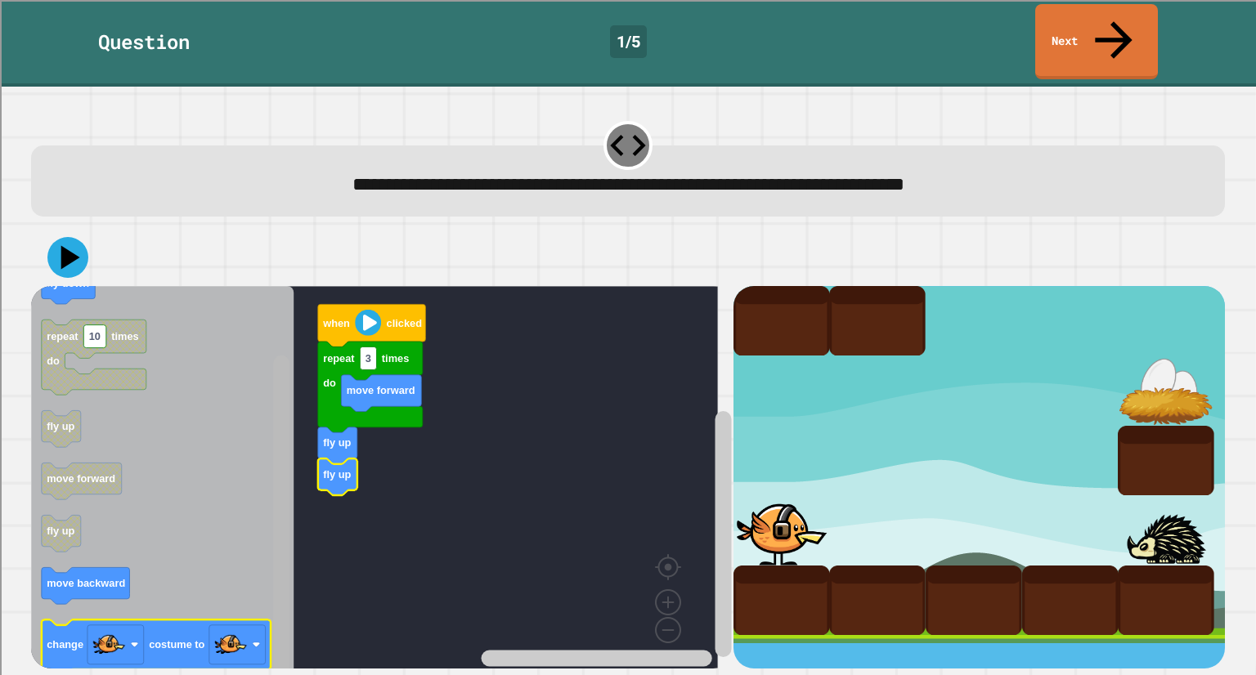
click at [240, 633] on div "when clicked repeat 3 times do move forward fly up fly up when clicked fly down…" at bounding box center [382, 477] width 702 height 383
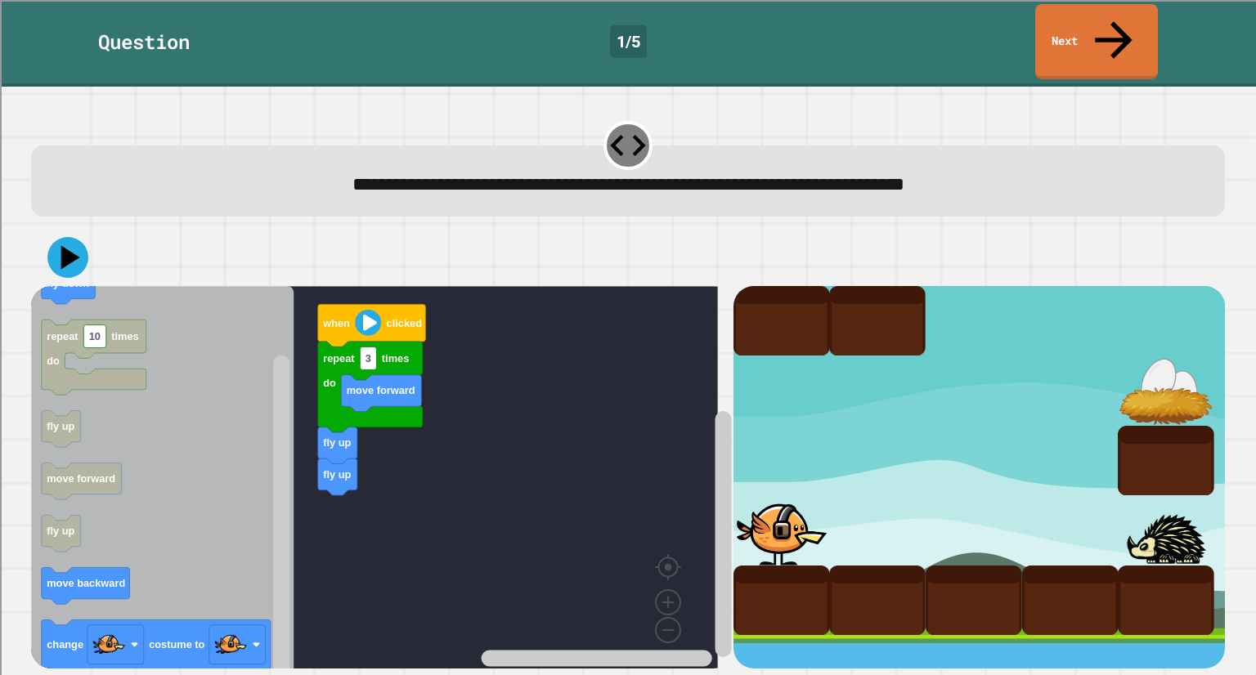
click at [305, 404] on div "when clicked repeat 3 times do move forward fly up fly up when clicked fly down…" at bounding box center [382, 477] width 702 height 383
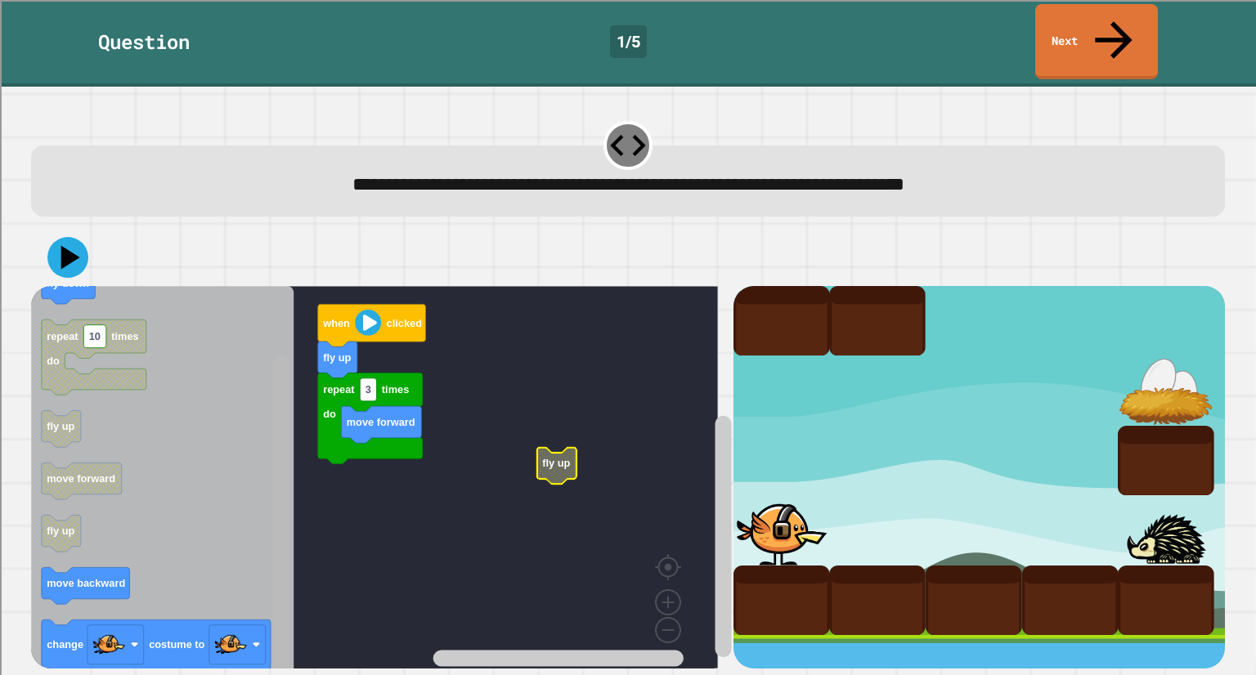
click at [281, 393] on g "Blockly Workspace" at bounding box center [281, 483] width 20 height 390
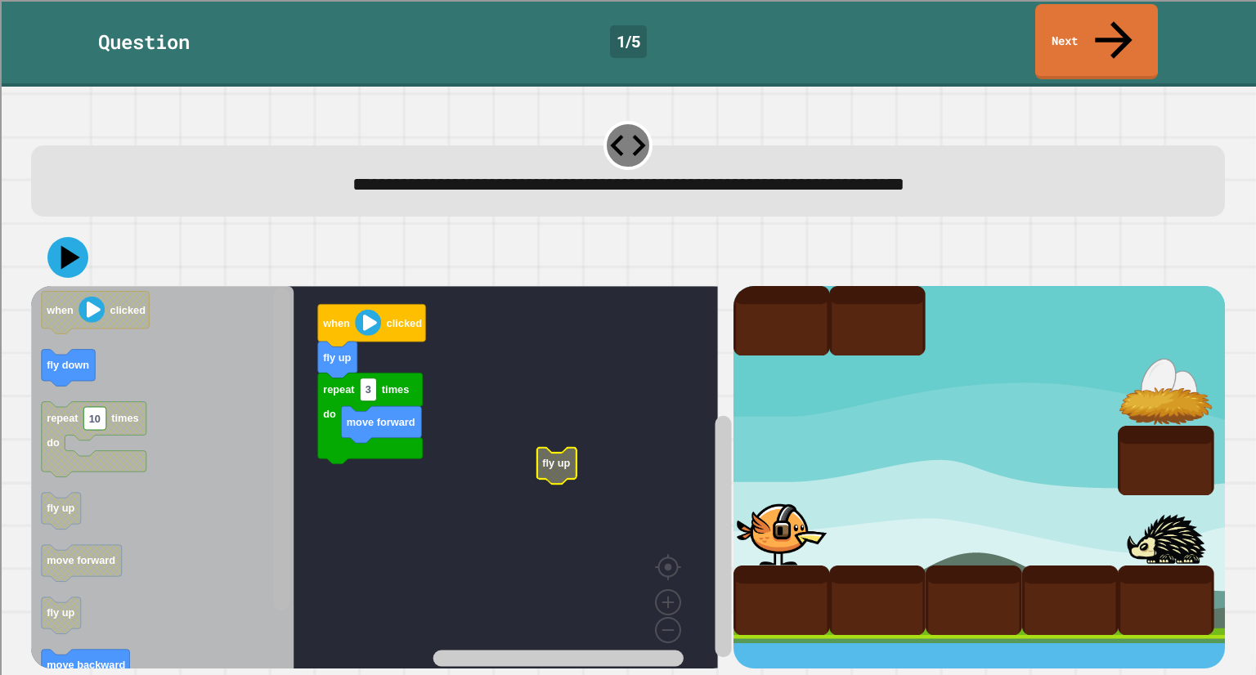
click at [303, 338] on div "when clicked fly up repeat 3 times do move forward fly up when clicked fly down…" at bounding box center [382, 477] width 702 height 383
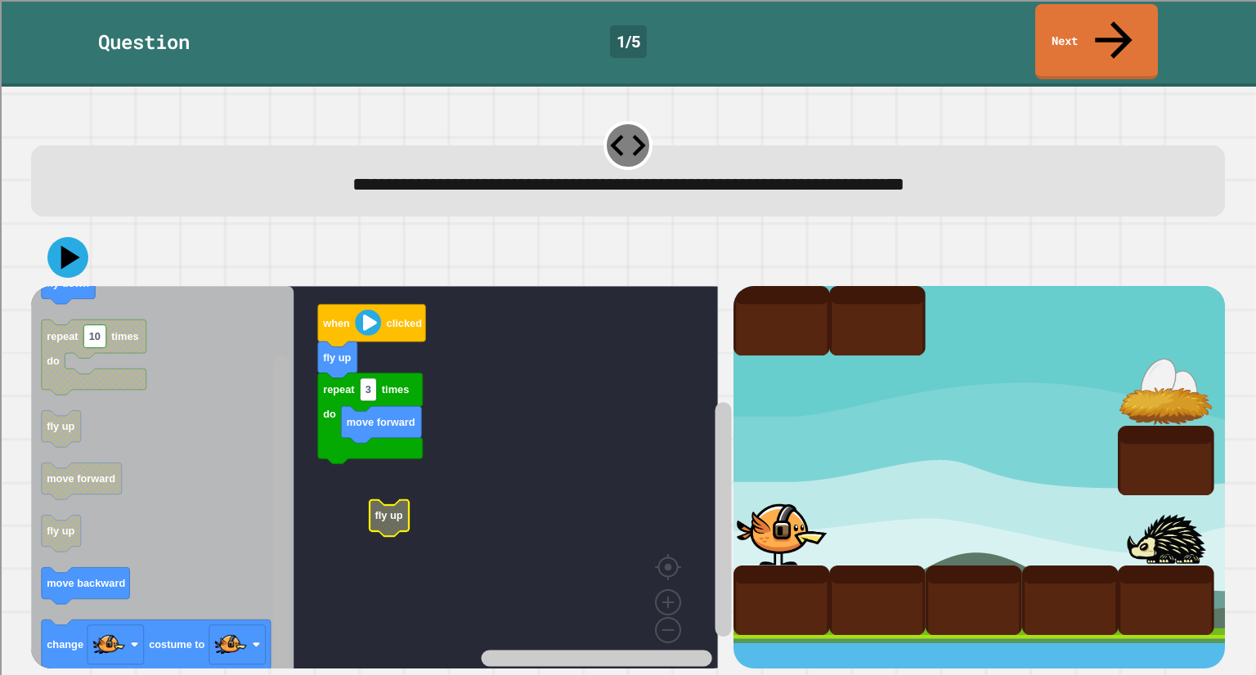
click at [271, 556] on icon "Blockly Workspace" at bounding box center [281, 483] width 20 height 390
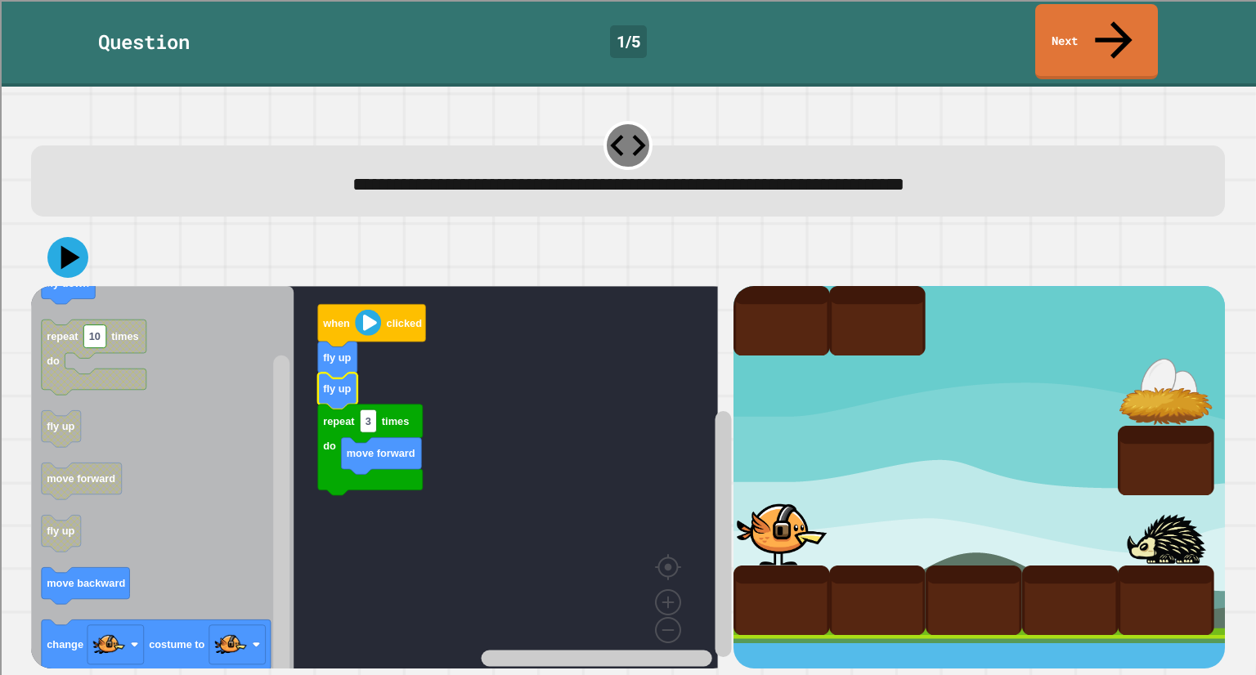
click at [50, 237] on button at bounding box center [67, 257] width 41 height 41
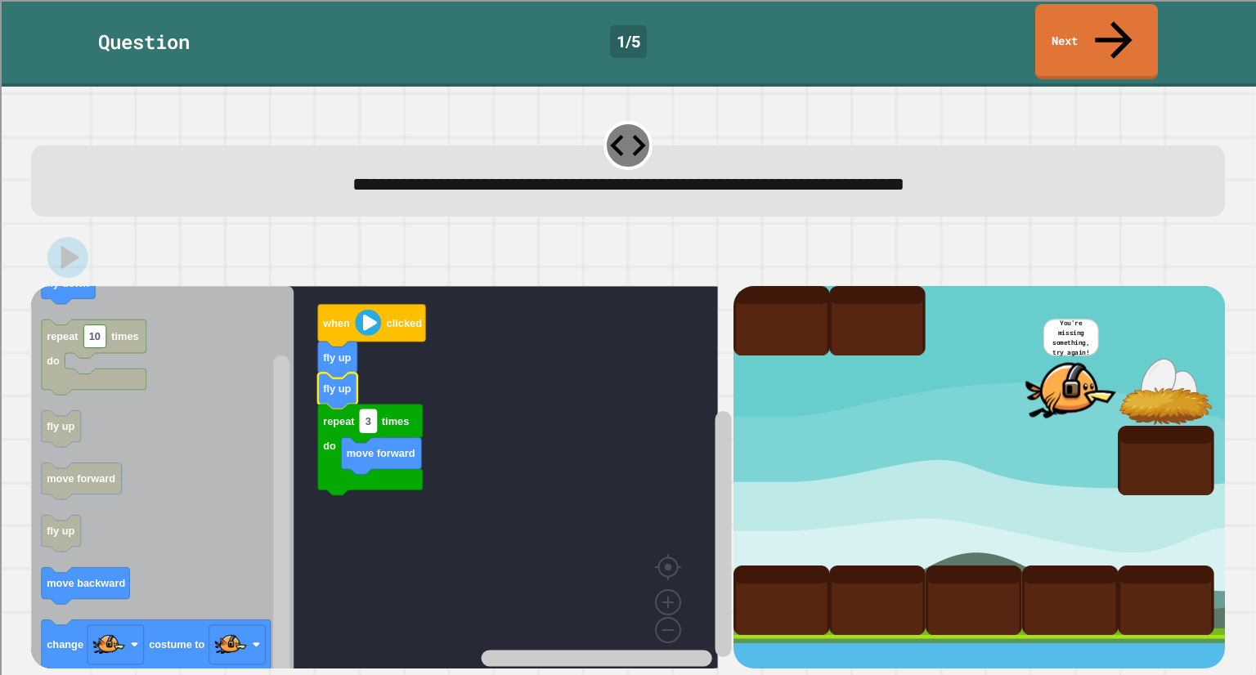
click at [373, 410] on rect "Blockly Workspace" at bounding box center [369, 421] width 16 height 23
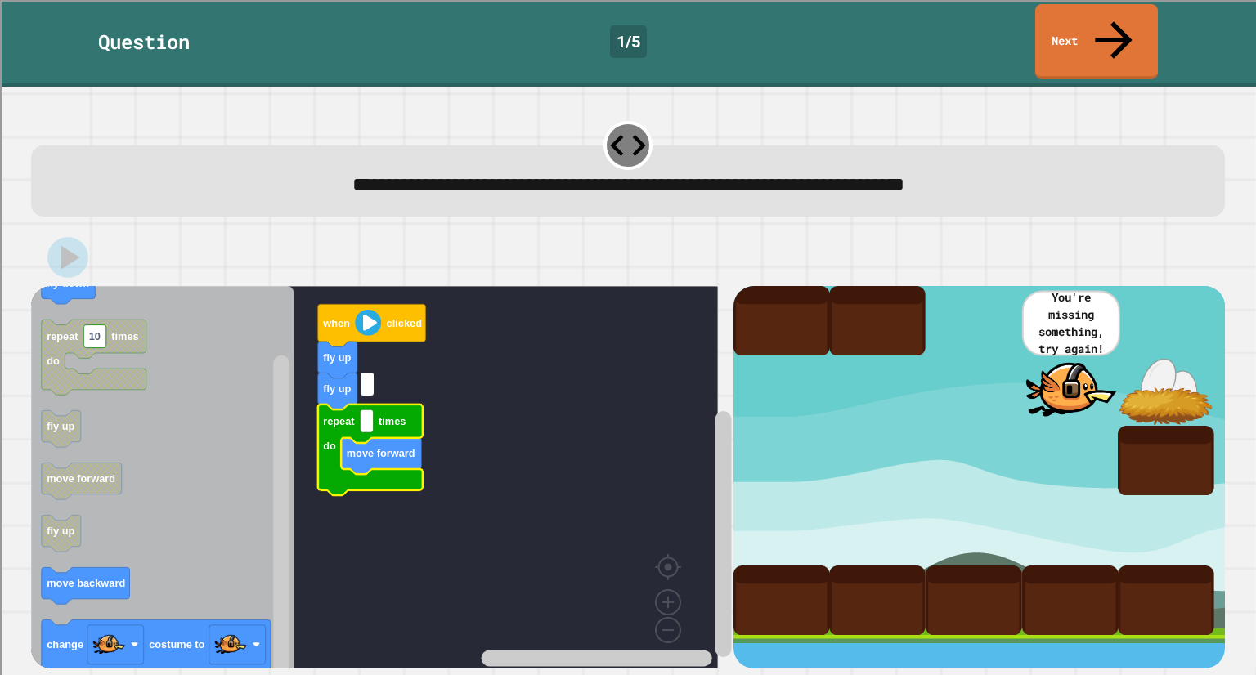
type input "*"
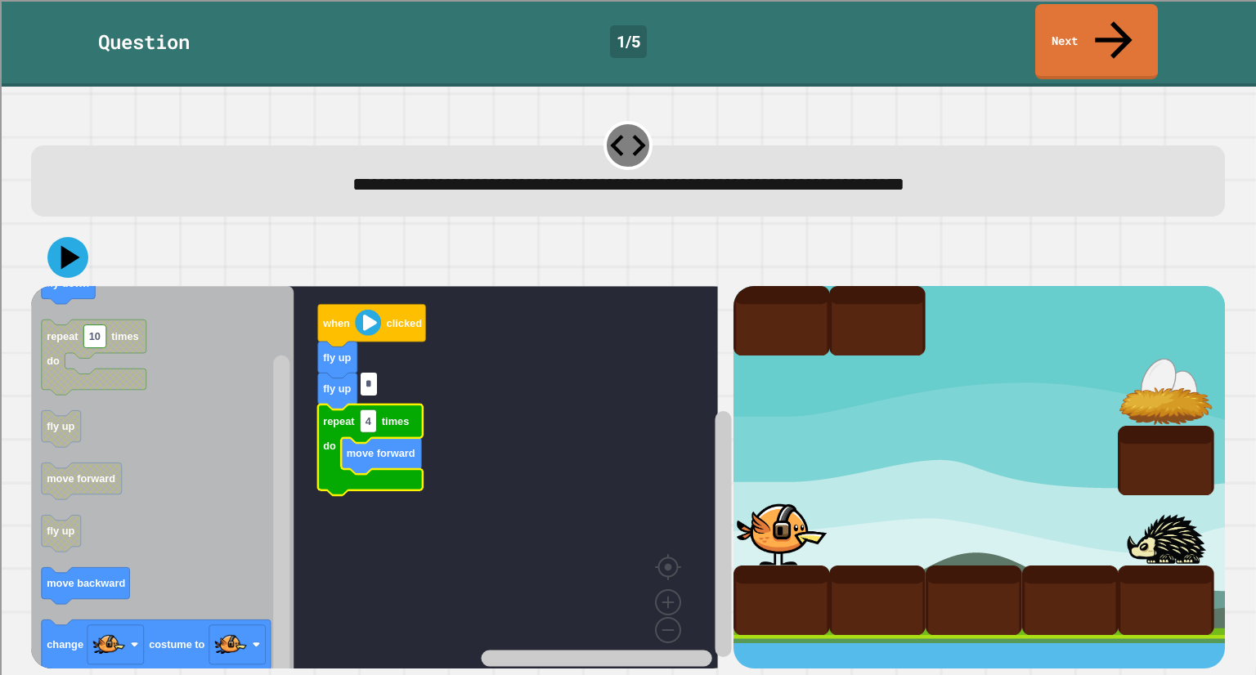
click at [512, 467] on rect "Blockly Workspace" at bounding box center [374, 483] width 687 height 394
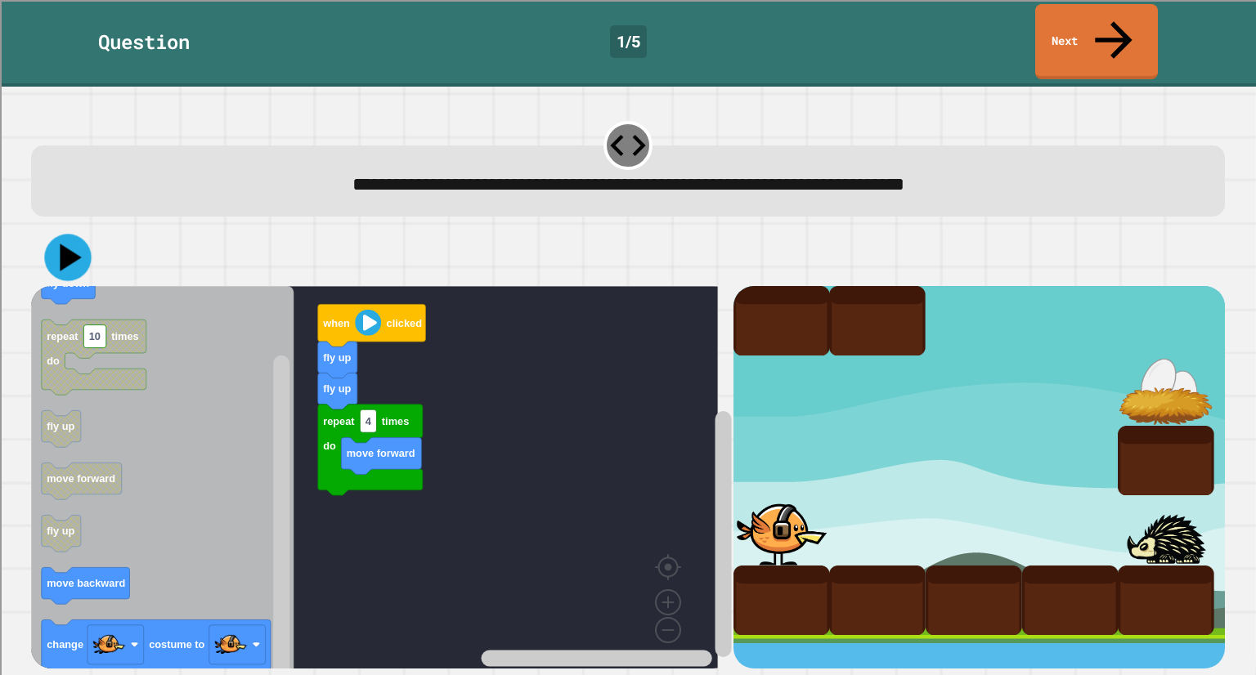
click at [81, 234] on icon at bounding box center [68, 257] width 47 height 47
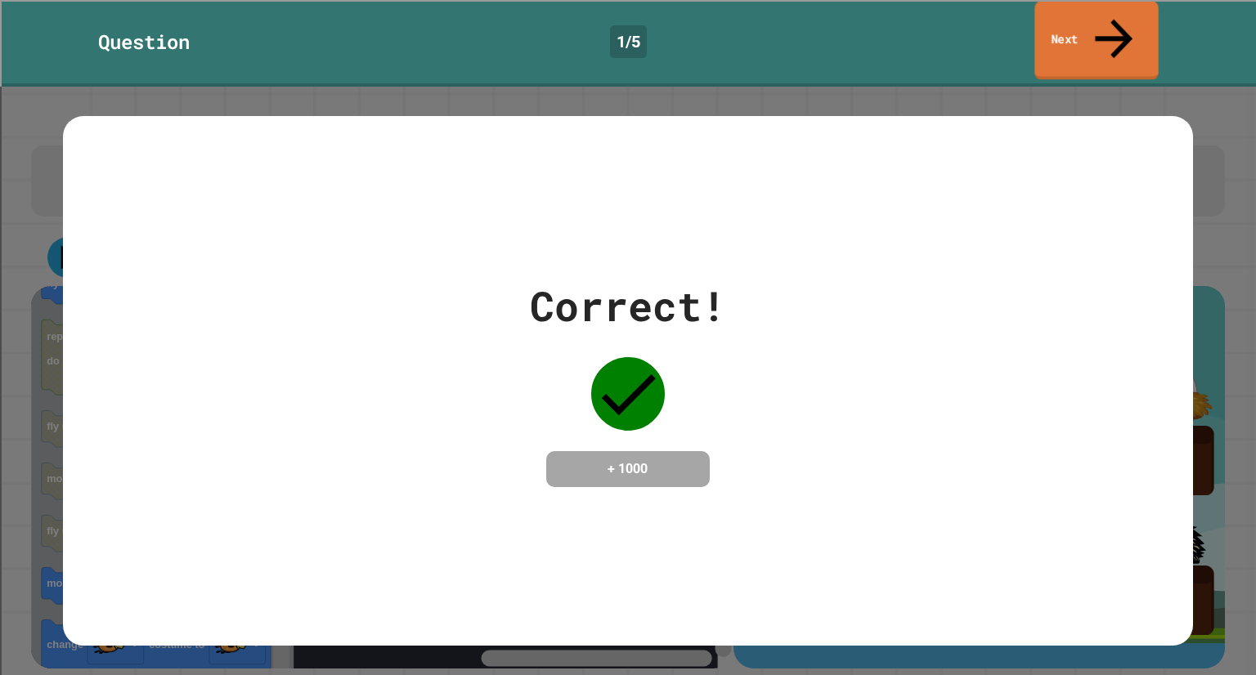
click at [1066, 18] on link "Next" at bounding box center [1095, 40] width 123 height 79
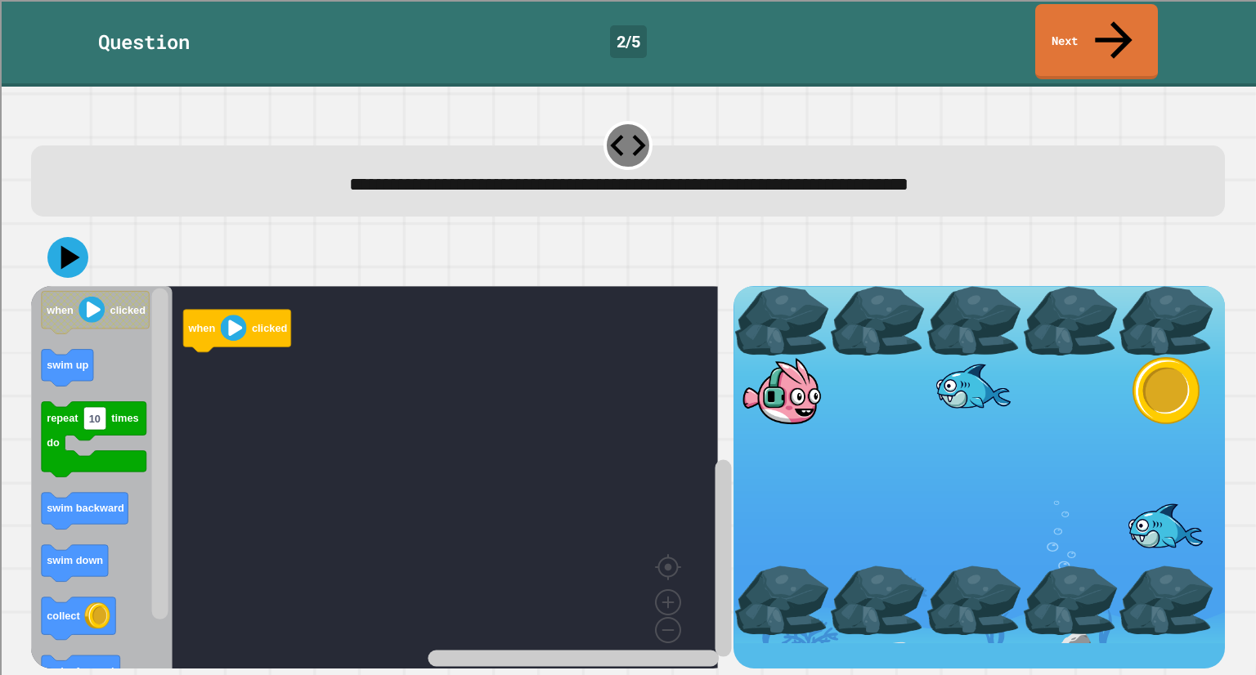
click at [173, 500] on rect "Blockly Workspace" at bounding box center [374, 483] width 687 height 394
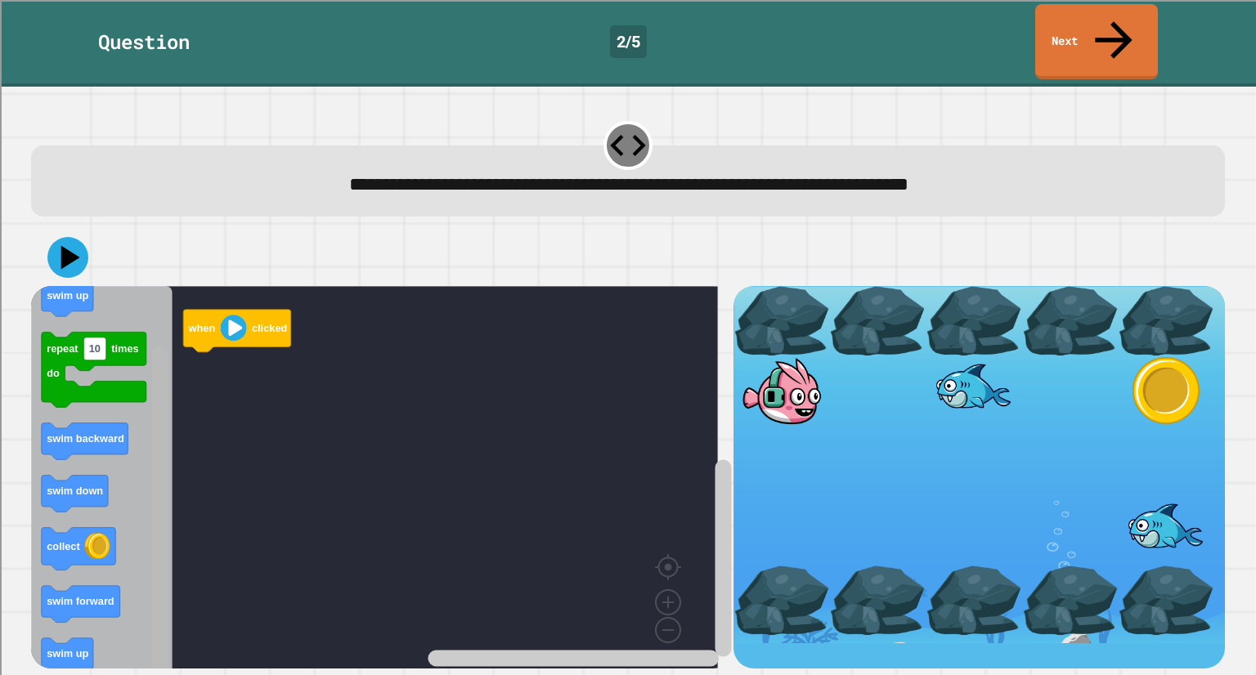
click at [149, 535] on div "when clicked when clicked swim up repeat 10 times do swim backward swim down co…" at bounding box center [382, 477] width 702 height 383
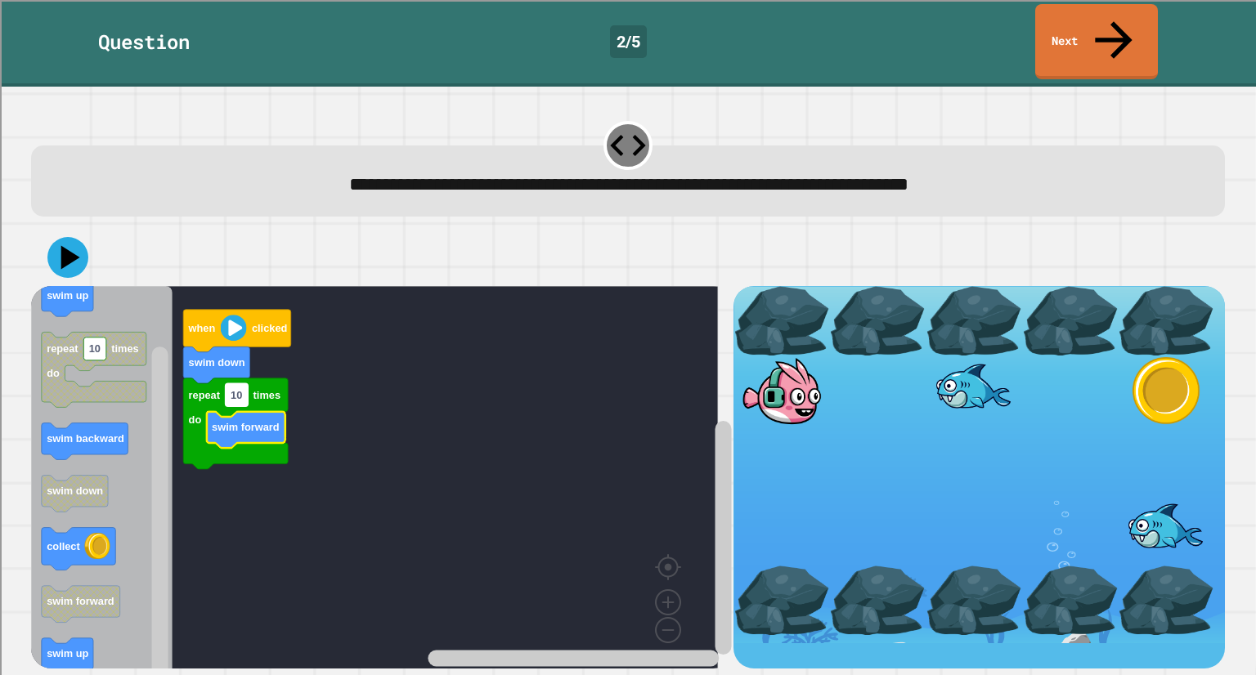
click at [244, 383] on rect "Blockly Workspace" at bounding box center [237, 394] width 23 height 23
type input "*"
click at [343, 393] on rect "Blockly Workspace" at bounding box center [374, 483] width 687 height 394
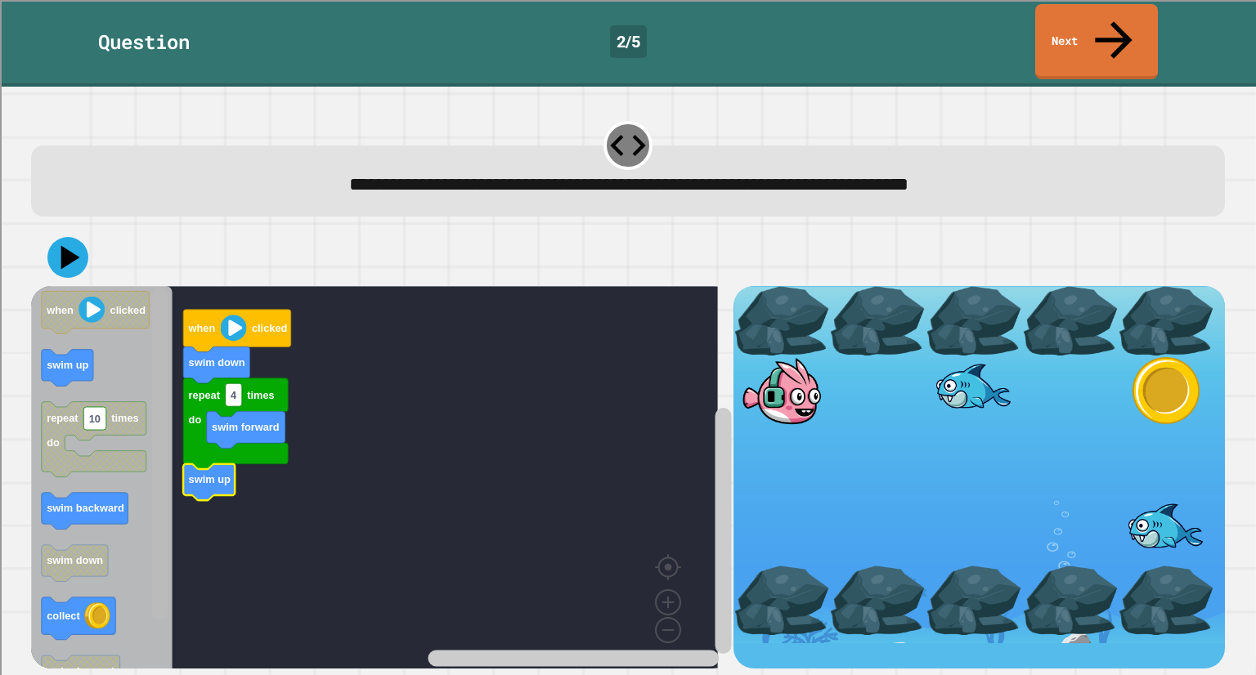
click at [177, 349] on div "when clicked swim down repeat 4 times do swim forward swim up when clicked swim…" at bounding box center [382, 477] width 702 height 383
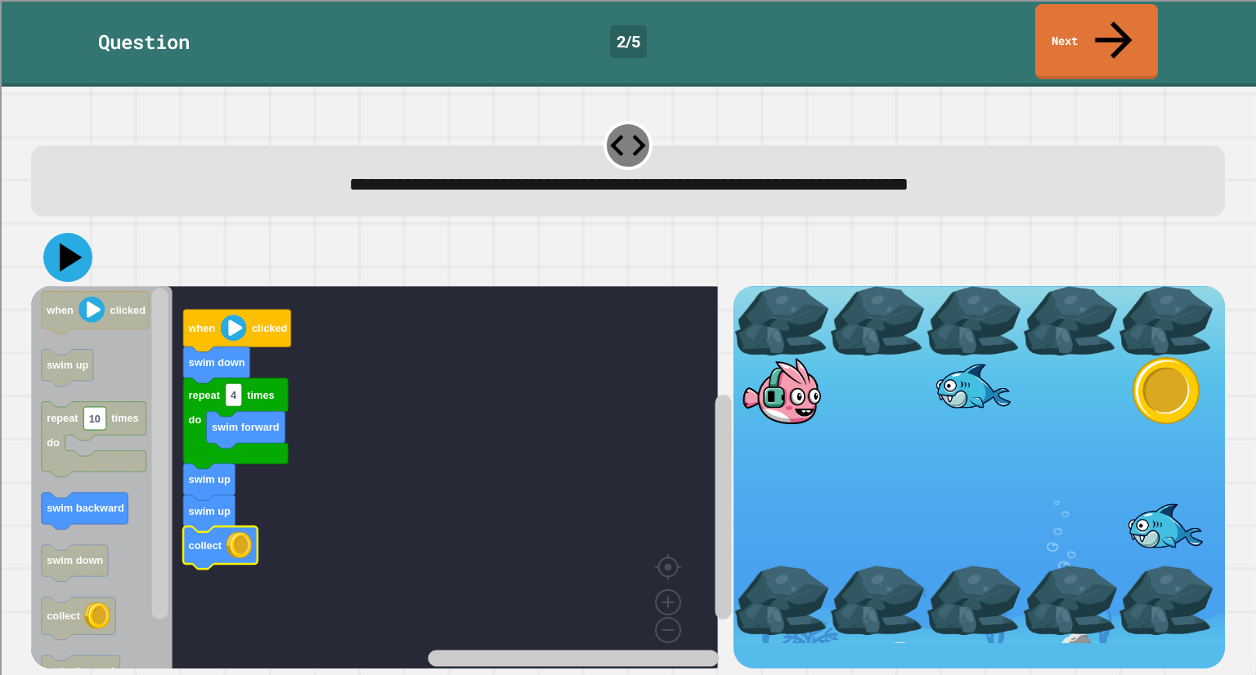
click at [57, 233] on icon at bounding box center [67, 257] width 49 height 49
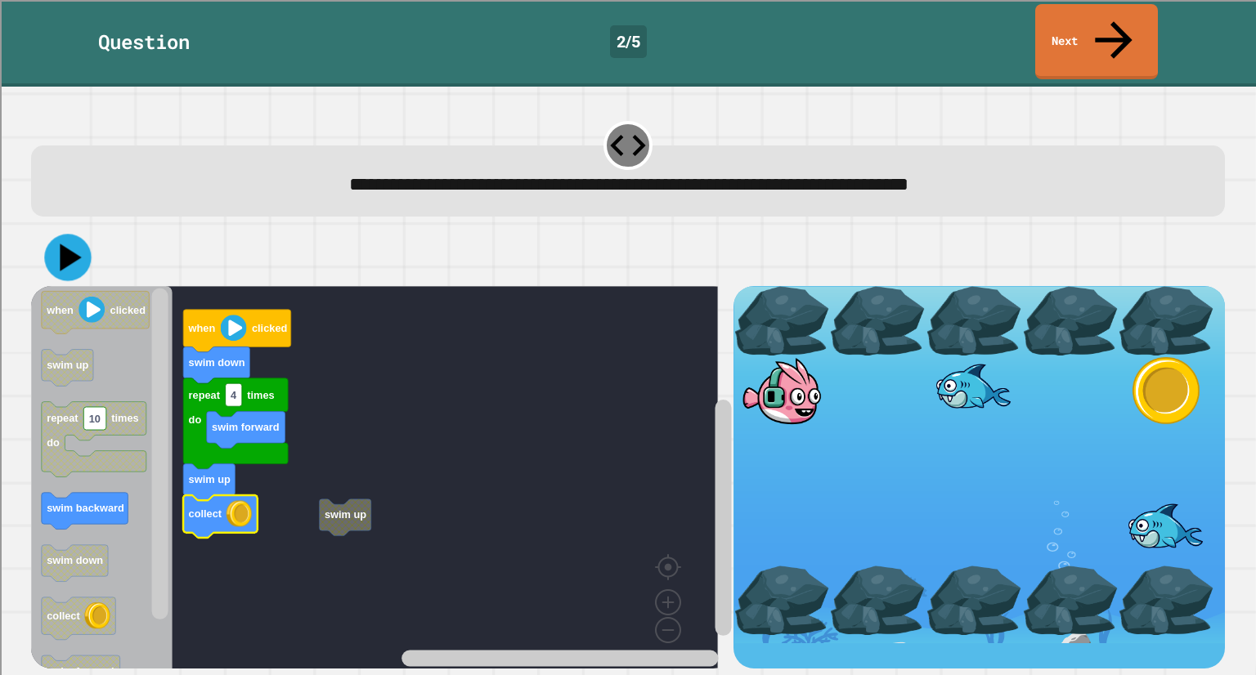
click at [52, 234] on icon at bounding box center [68, 257] width 47 height 47
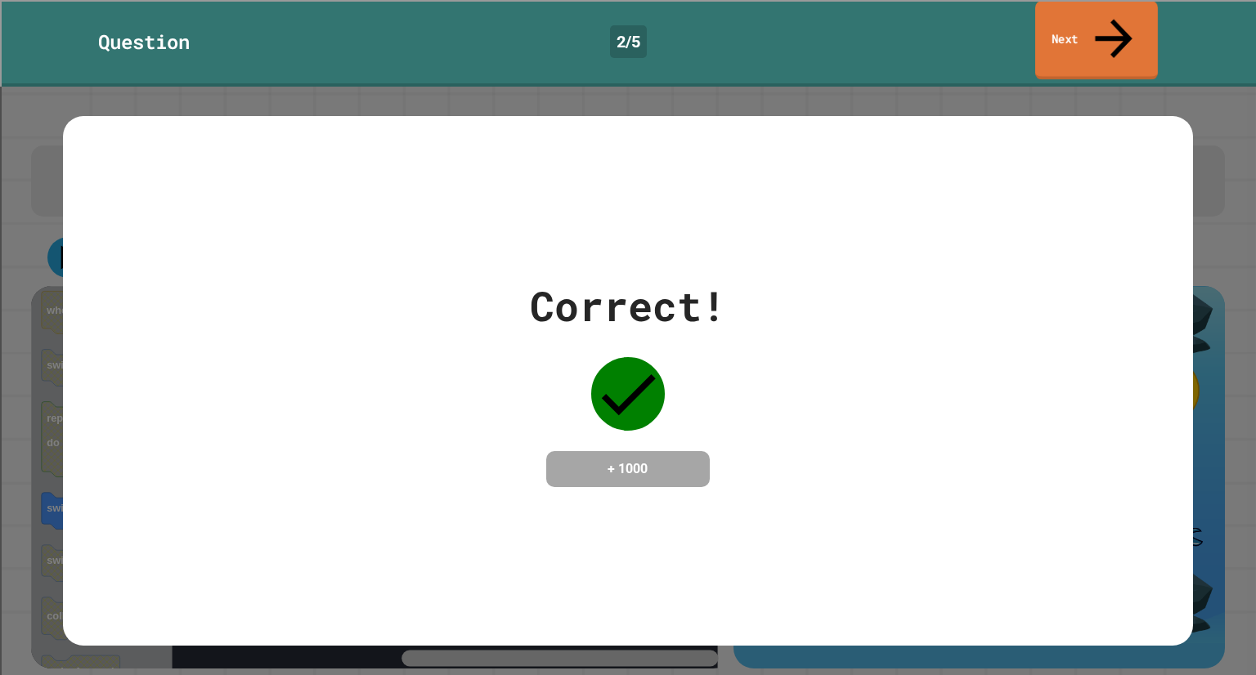
click at [1140, 25] on link "Next" at bounding box center [1096, 40] width 123 height 79
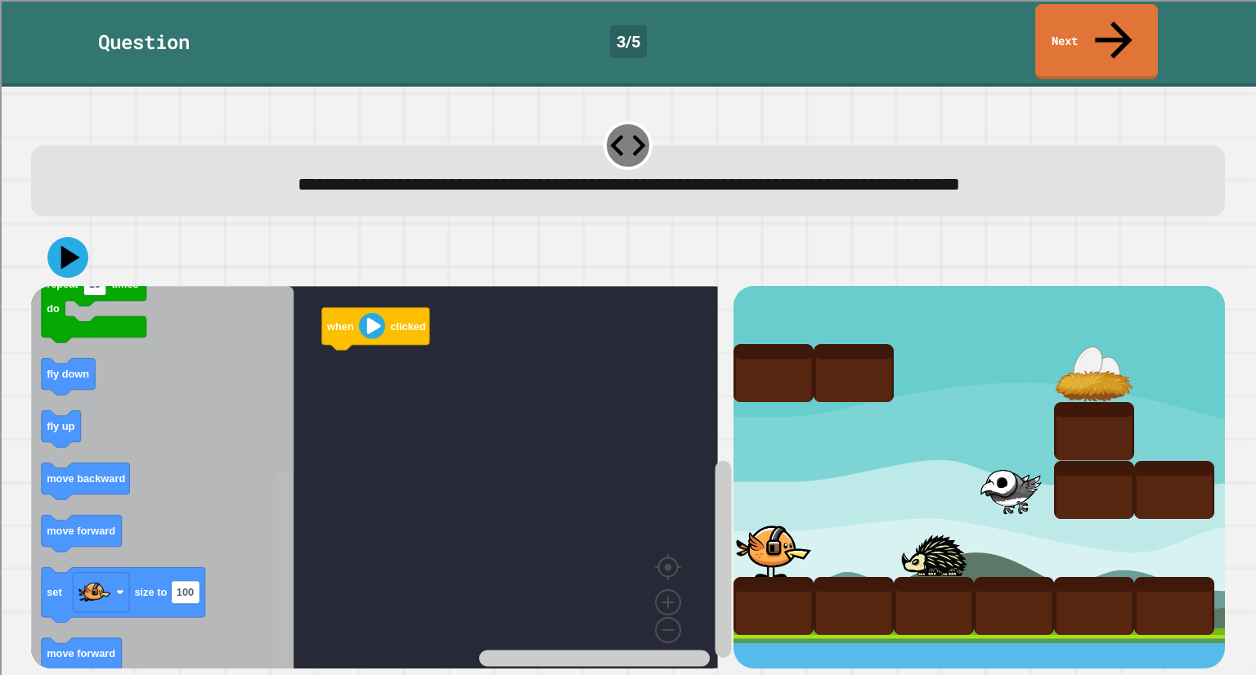
click at [288, 609] on rect "Blockly Workspace" at bounding box center [282, 574] width 16 height 207
